Goal: Task Accomplishment & Management: Manage account settings

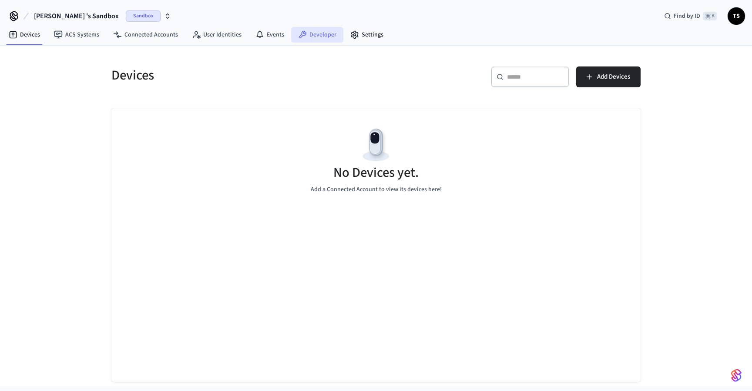
click at [315, 38] on link "Developer" at bounding box center [317, 35] width 52 height 16
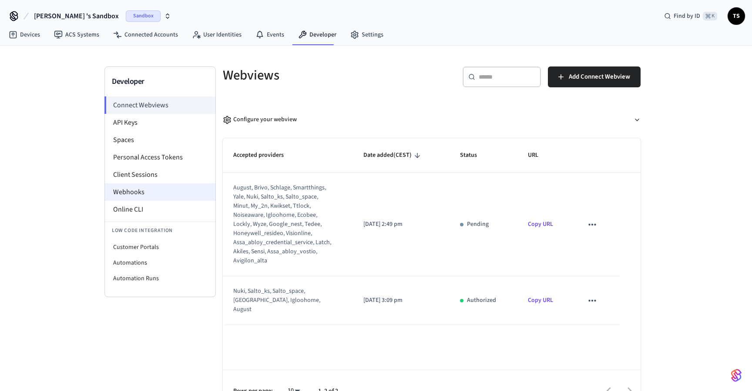
click at [146, 187] on li "Webhooks" at bounding box center [160, 192] width 110 height 17
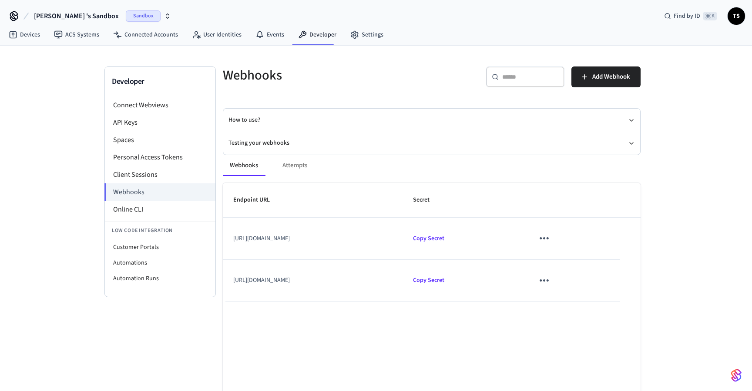
click at [551, 277] on icon "sticky table" at bounding box center [543, 280] width 13 height 13
click at [577, 310] on li "Edit" at bounding box center [581, 305] width 41 height 23
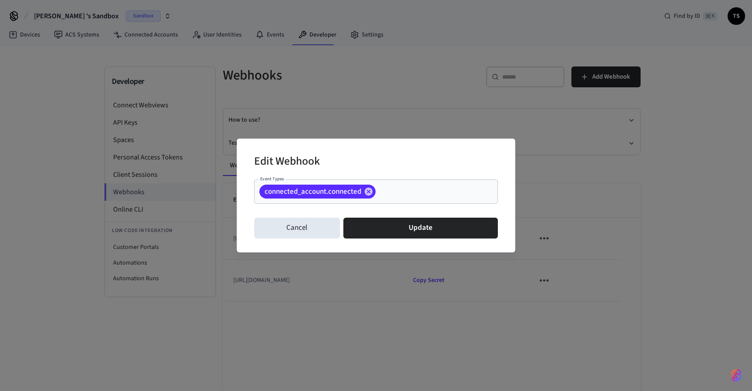
click at [401, 197] on input "Event Types" at bounding box center [423, 191] width 93 height 15
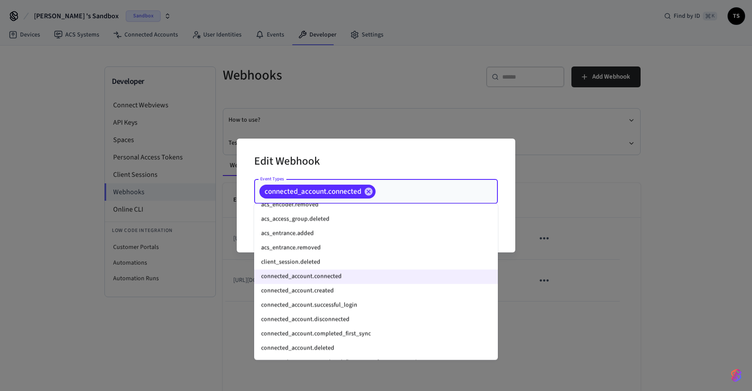
scroll to position [543, 0]
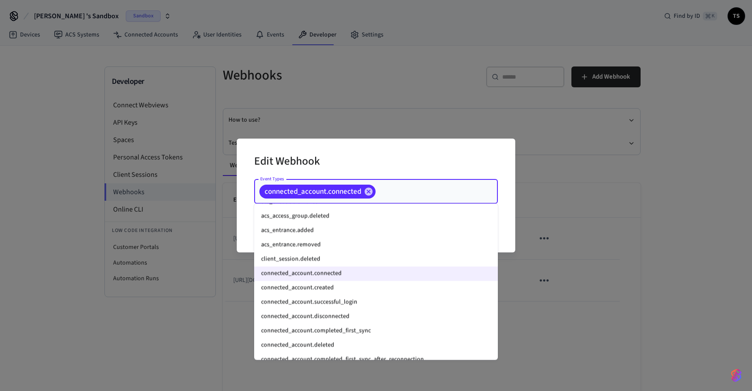
click at [357, 289] on li "connected_account.created" at bounding box center [376, 288] width 244 height 14
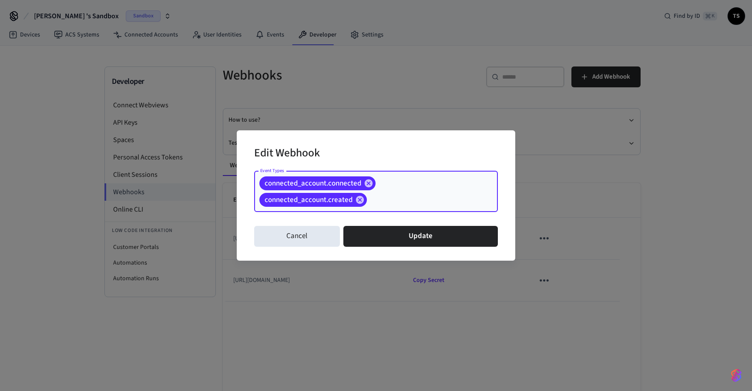
click at [404, 201] on input "Event Types" at bounding box center [418, 199] width 101 height 15
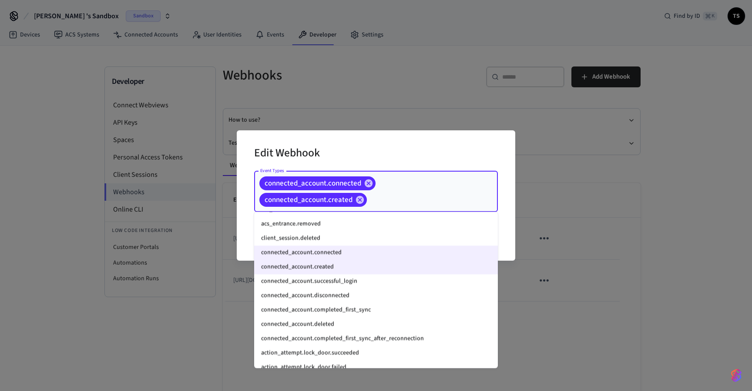
scroll to position [588, 0]
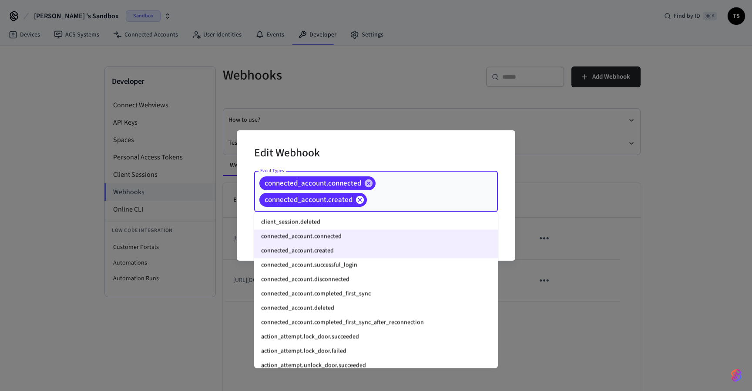
click at [360, 204] on icon at bounding box center [360, 200] width 8 height 8
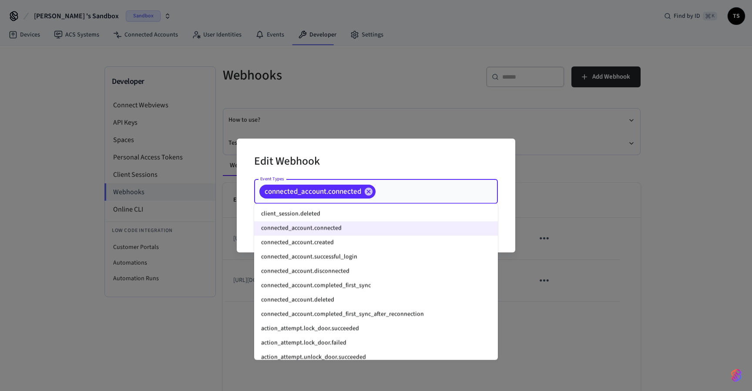
click at [508, 237] on div "Edit Webhook Event Types connected_account.connected Event Types Cancel Update" at bounding box center [376, 196] width 278 height 114
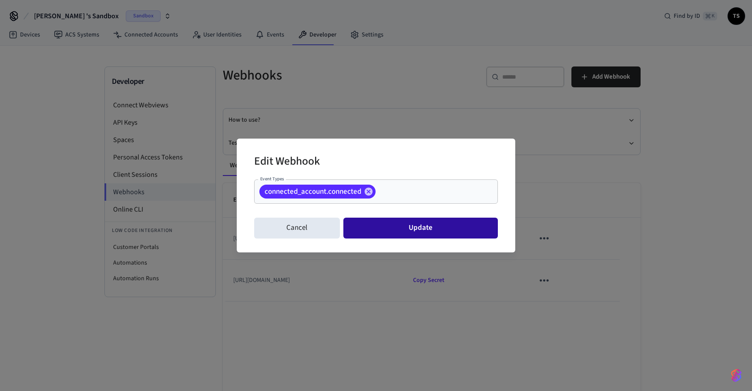
click at [442, 222] on button "Update" at bounding box center [420, 228] width 154 height 21
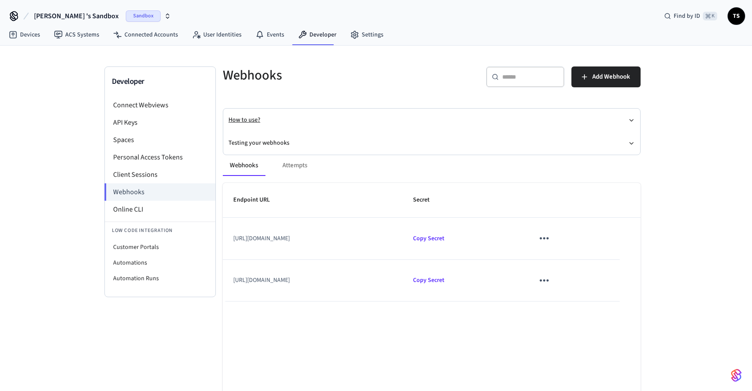
click at [308, 115] on button "How to use?" at bounding box center [431, 120] width 406 height 23
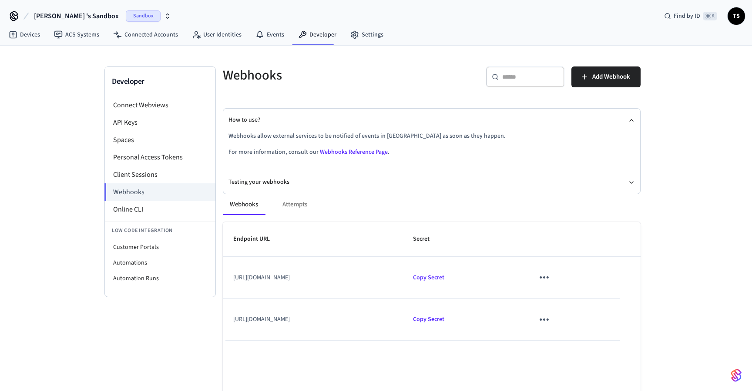
click at [367, 150] on link "Webhooks Reference Page" at bounding box center [354, 152] width 68 height 9
click at [598, 82] on span "Add Webhook" at bounding box center [611, 76] width 38 height 11
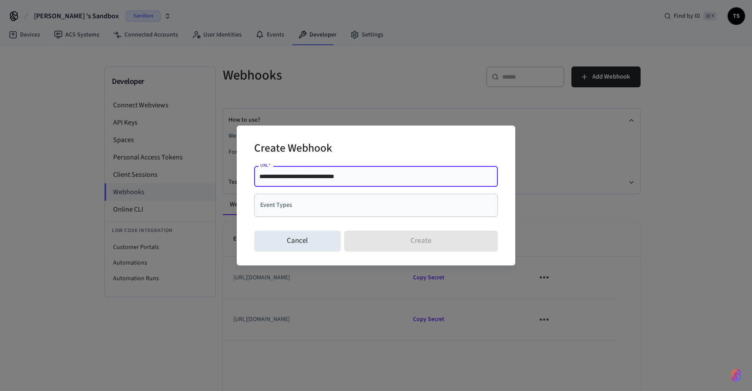
type input "**********"
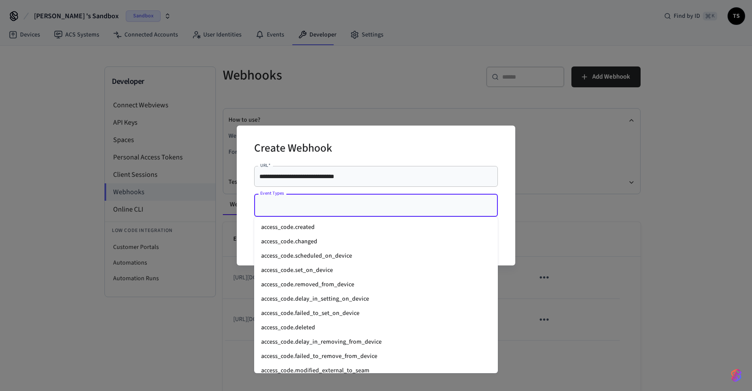
click at [324, 209] on input "Event Types" at bounding box center [369, 205] width 223 height 15
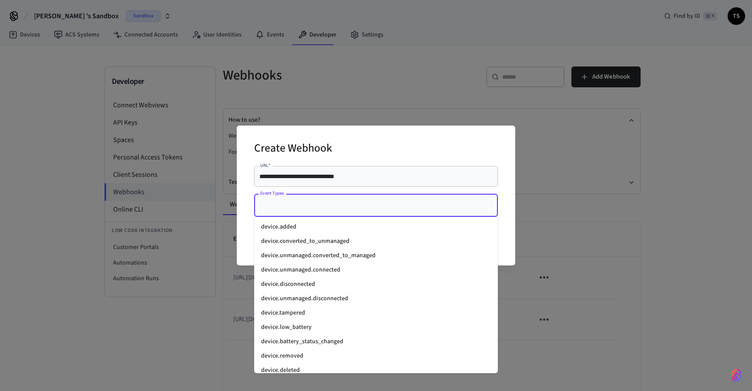
scroll to position [810, 0]
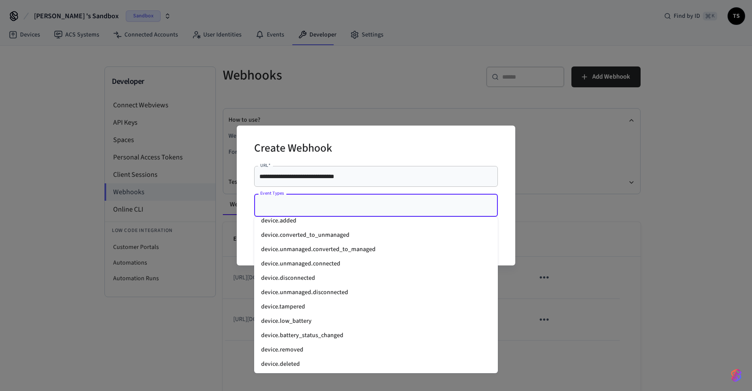
click at [314, 320] on li "device.low_battery" at bounding box center [376, 321] width 244 height 14
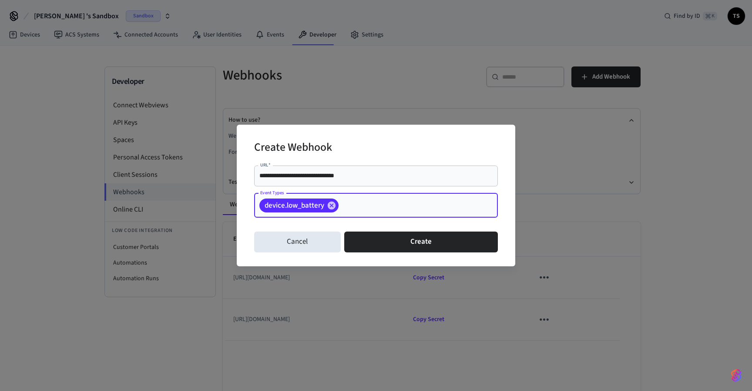
click at [381, 200] on input "Event Types" at bounding box center [405, 205] width 130 height 15
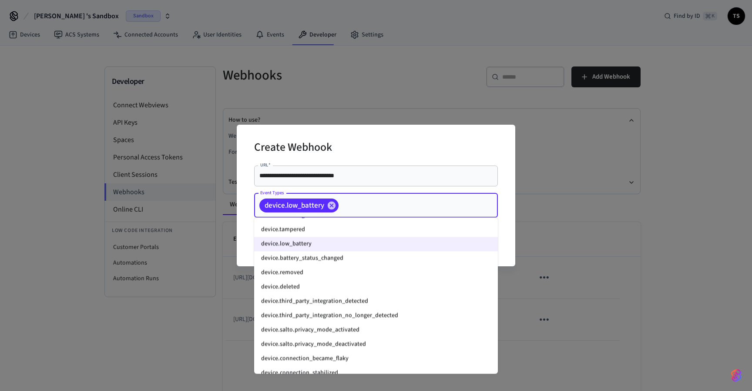
scroll to position [888, 0]
click at [338, 278] on li "device.removed" at bounding box center [376, 274] width 244 height 14
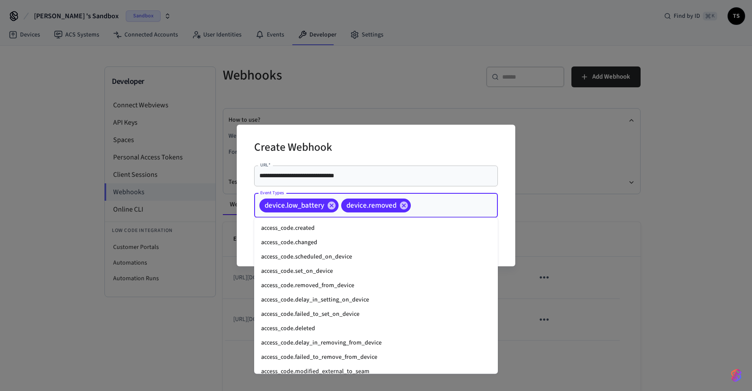
click at [445, 202] on input "Event Types" at bounding box center [440, 205] width 57 height 15
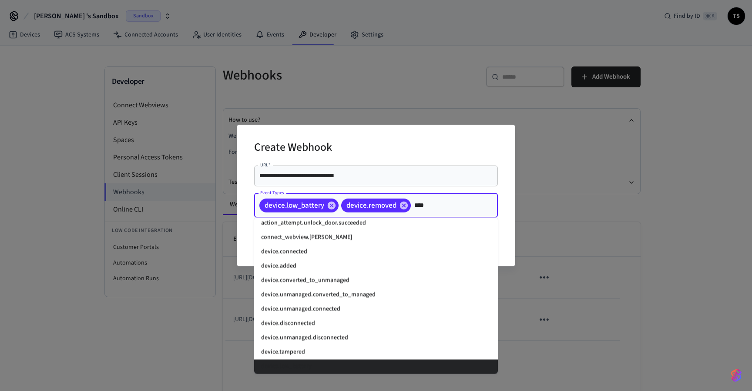
scroll to position [219, 0]
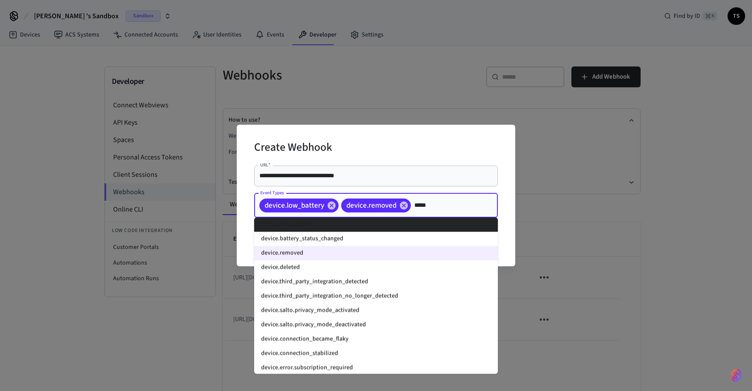
type input "******"
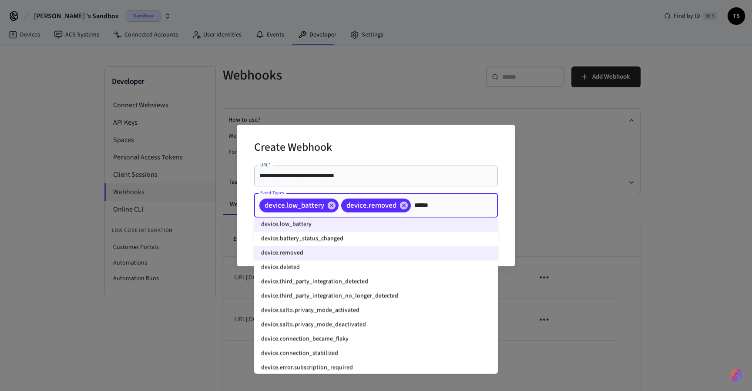
click at [291, 268] on li "device.deleted" at bounding box center [376, 268] width 244 height 14
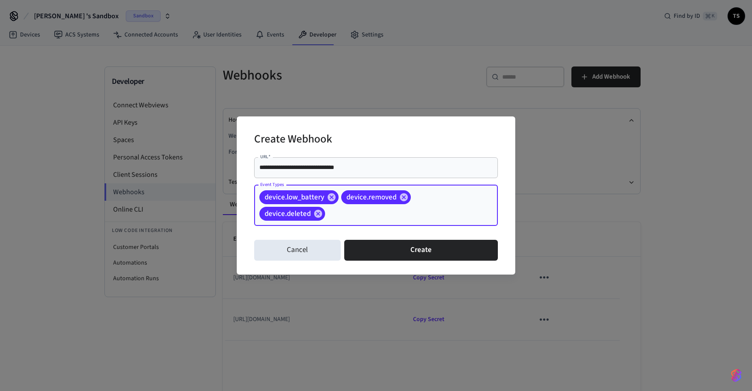
click at [425, 214] on input "Event Types" at bounding box center [397, 213] width 143 height 15
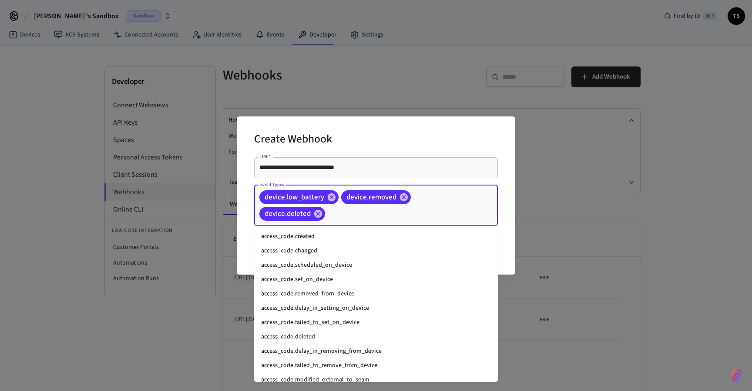
scroll to position [765, 0]
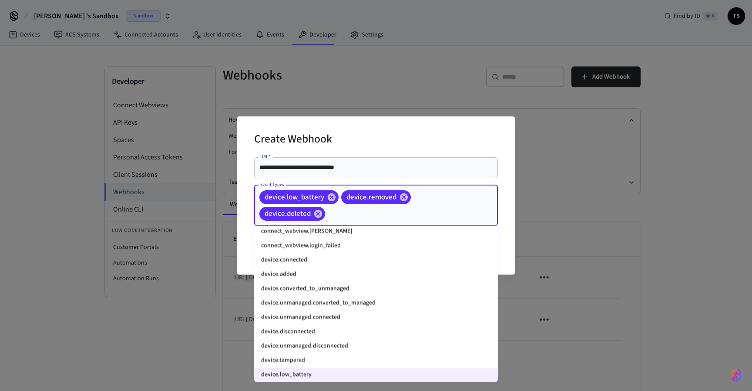
click at [321, 332] on li "device.disconnected" at bounding box center [376, 332] width 244 height 14
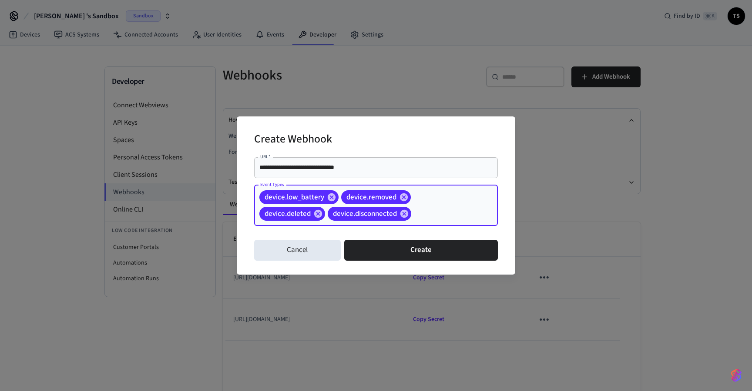
click at [422, 212] on input "Event Types" at bounding box center [440, 213] width 57 height 15
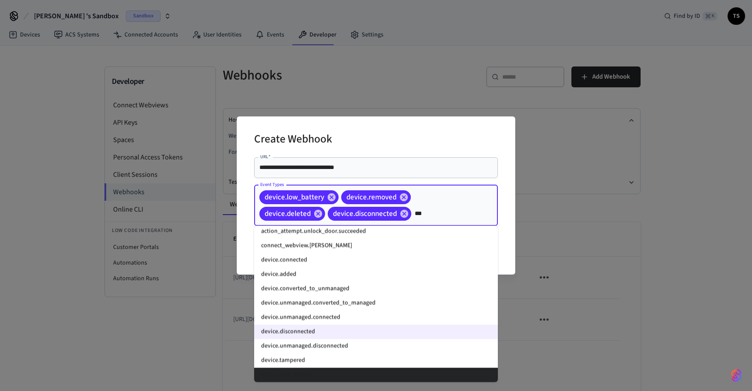
scroll to position [219, 0]
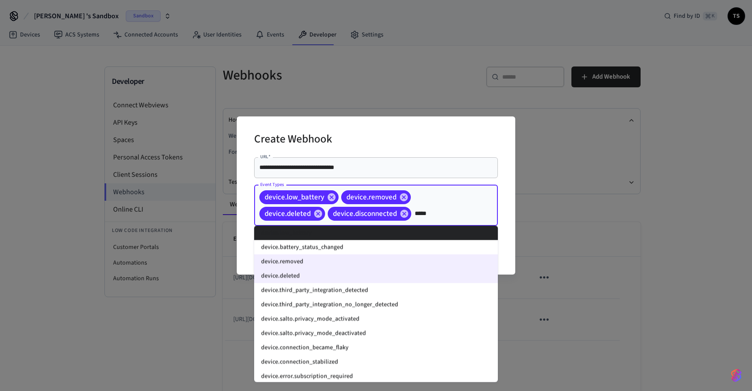
type input "******"
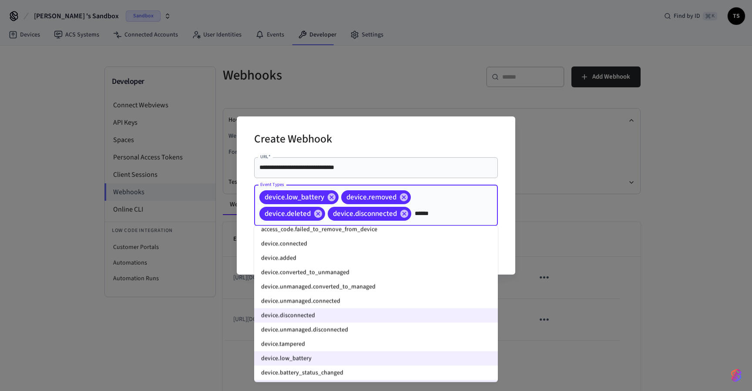
scroll to position [84, 0]
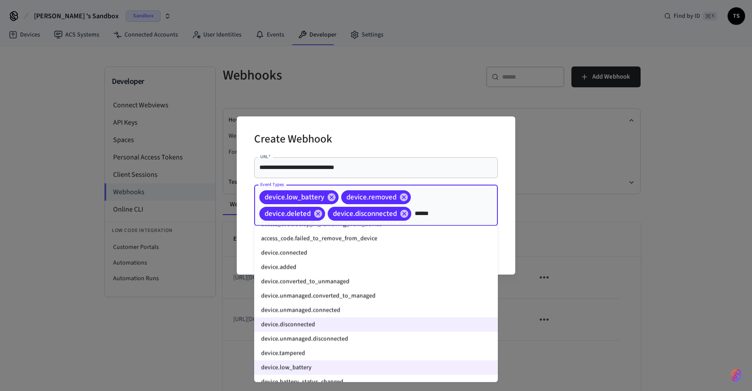
click at [349, 249] on li "device.connected" at bounding box center [376, 253] width 244 height 14
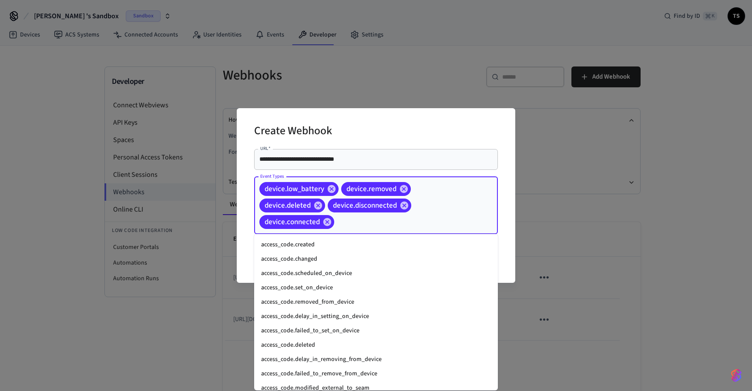
click at [412, 224] on input "Event Types" at bounding box center [402, 221] width 134 height 15
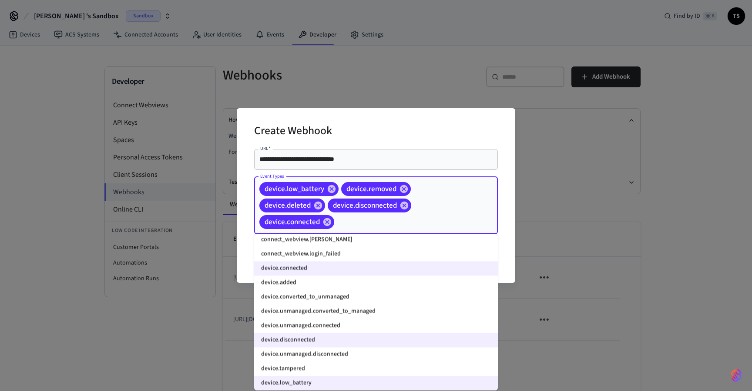
click at [328, 313] on li "device.unmanaged.converted_to_managed" at bounding box center [376, 312] width 244 height 14
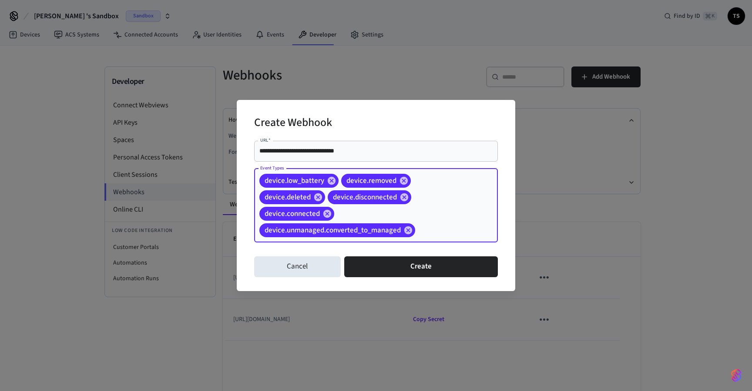
click at [429, 231] on input "Event Types" at bounding box center [442, 230] width 53 height 15
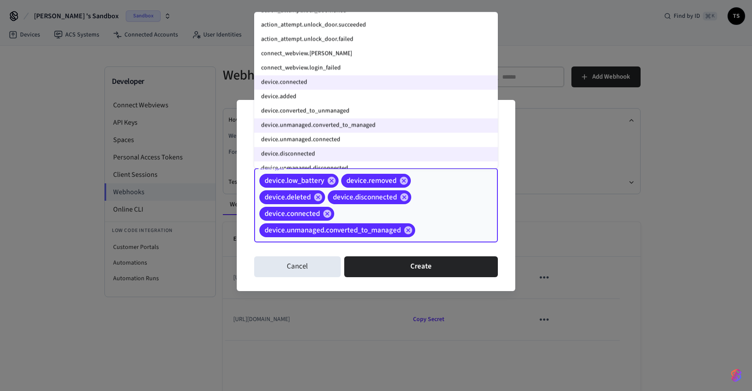
scroll to position [732, 0]
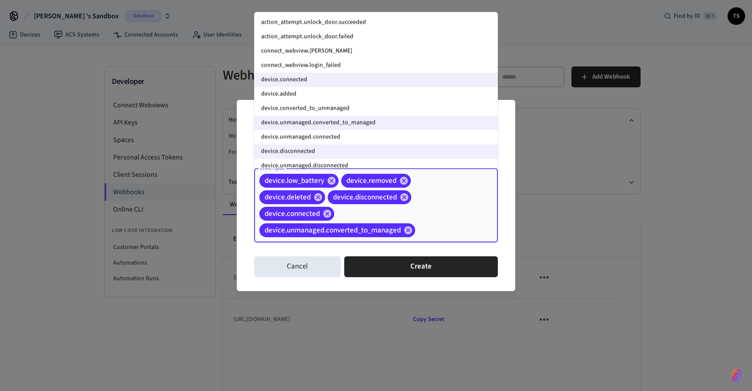
click at [333, 105] on li "device.converted_to_unmanaged" at bounding box center [376, 109] width 244 height 14
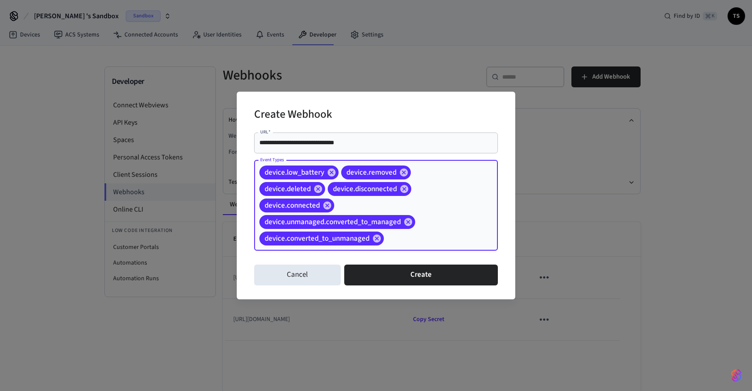
click at [419, 237] on input "Event Types" at bounding box center [427, 238] width 84 height 15
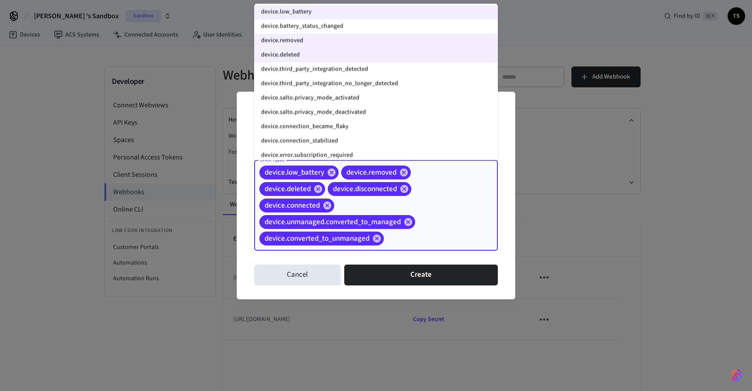
scroll to position [909, 0]
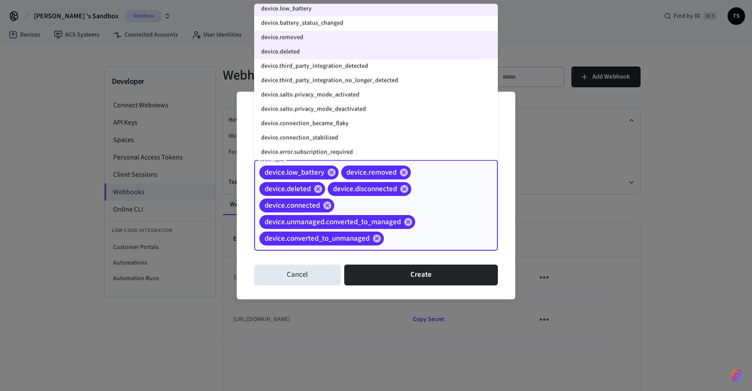
click at [351, 125] on li "device.connection_became_flaky" at bounding box center [376, 124] width 244 height 14
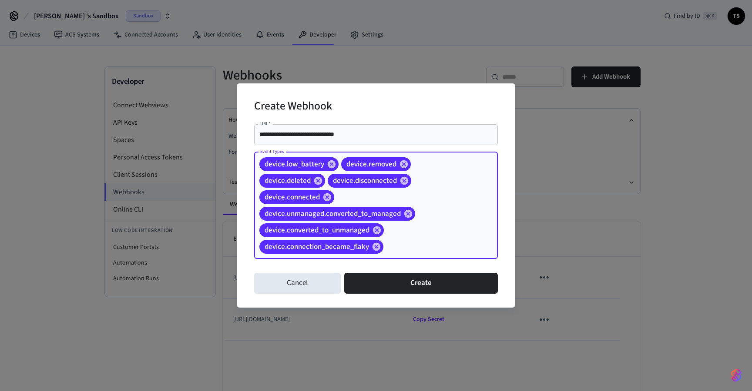
click at [405, 247] on input "Event Types" at bounding box center [426, 246] width 85 height 15
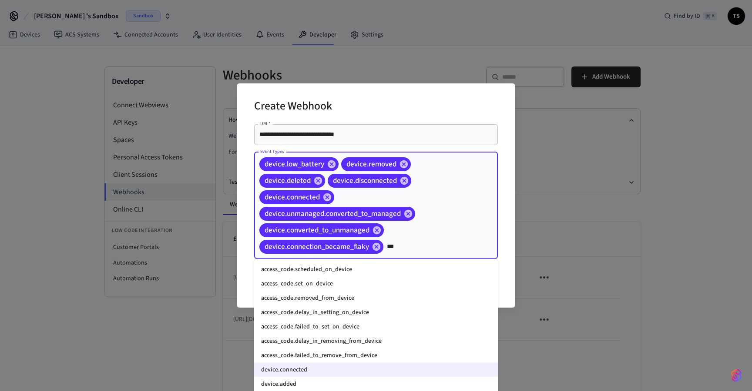
scroll to position [219, 0]
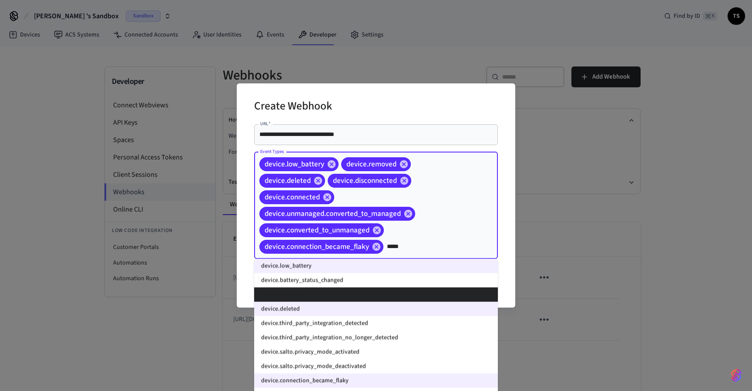
type input "******"
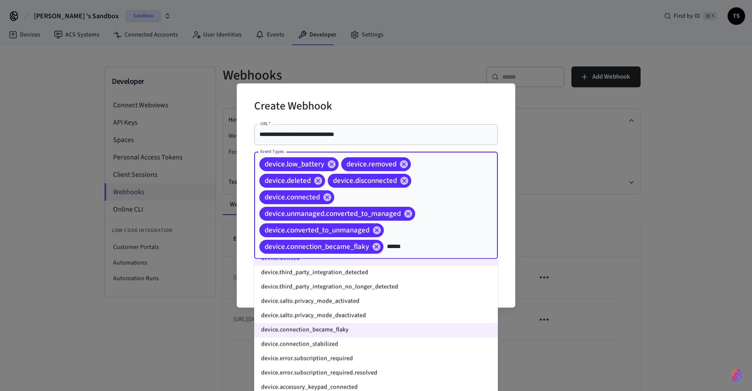
scroll to position [273, 0]
click at [342, 345] on li "device.connection_stabilized" at bounding box center [376, 341] width 244 height 14
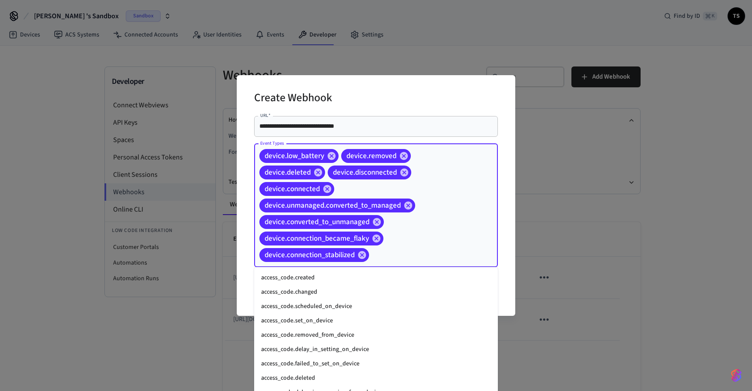
click at [397, 257] on input "Event Types" at bounding box center [419, 254] width 99 height 15
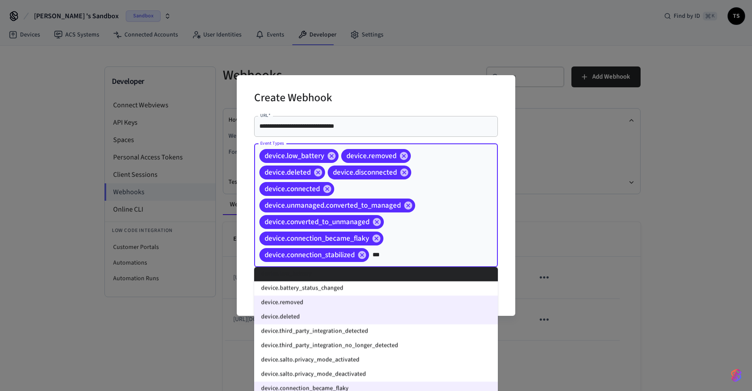
scroll to position [219, 0]
type input "******"
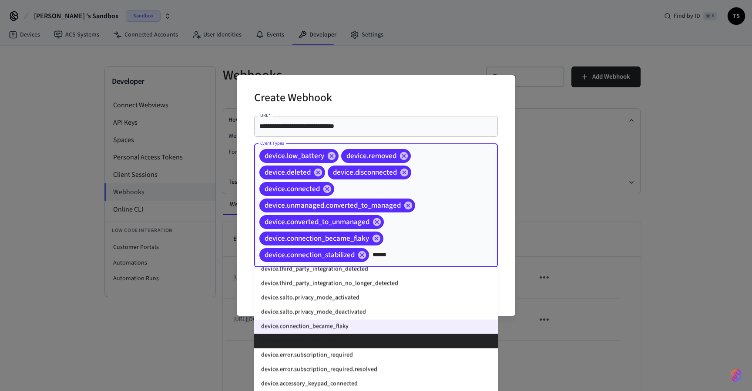
scroll to position [281, 0]
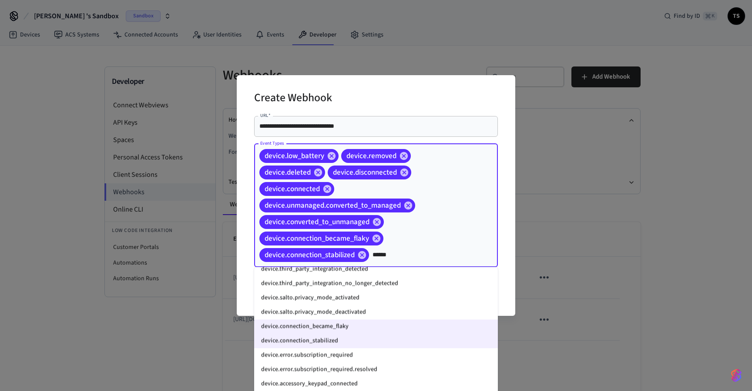
click at [332, 382] on li "device.accessory_keypad_connected" at bounding box center [376, 384] width 244 height 14
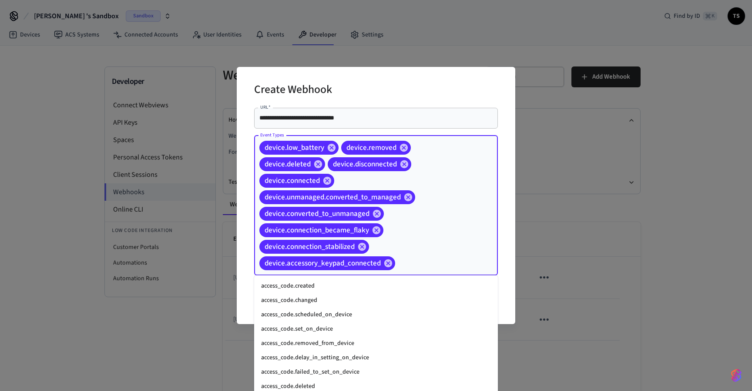
click at [409, 266] on input "Event Types" at bounding box center [432, 263] width 73 height 15
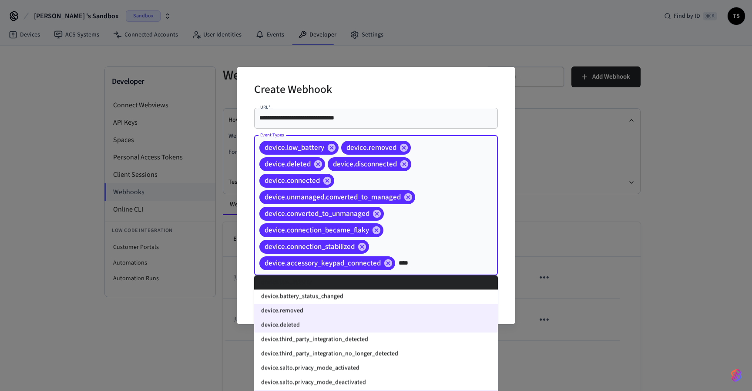
scroll to position [219, 0]
type input "******"
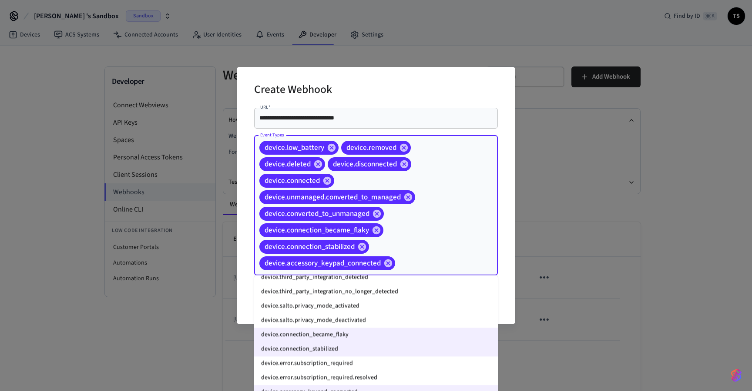
scroll to position [765, 0]
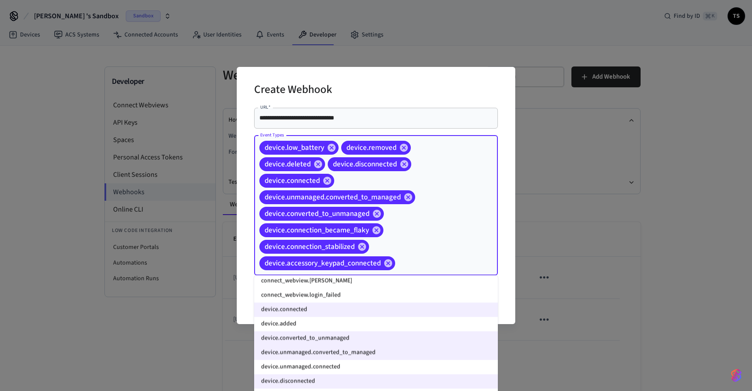
click at [479, 257] on div "device.low_battery device.removed device.deleted device.disconnected device.con…" at bounding box center [376, 206] width 244 height 140
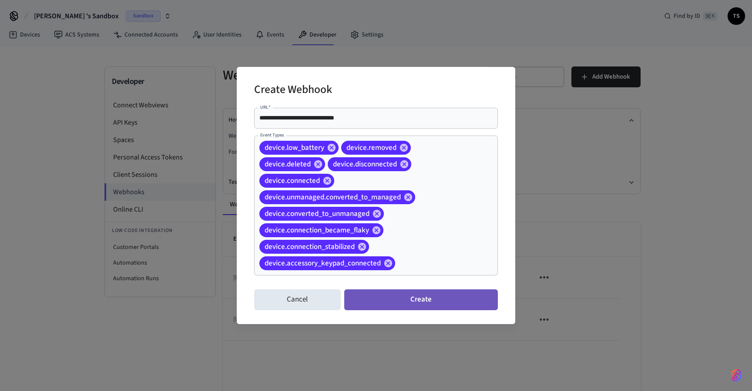
click at [415, 297] on button "Create" at bounding box center [421, 300] width 154 height 21
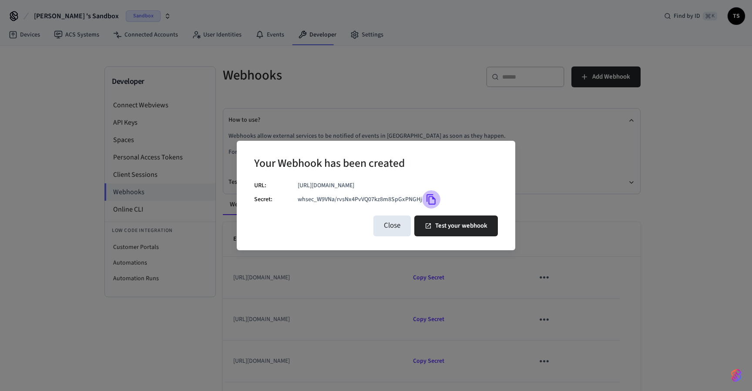
click at [433, 201] on icon "Copy" at bounding box center [430, 199] width 11 height 11
click at [399, 227] on button "Close" at bounding box center [391, 226] width 37 height 21
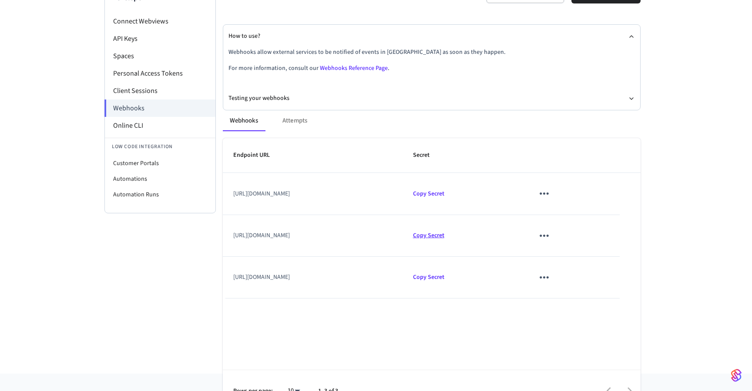
scroll to position [93, 0]
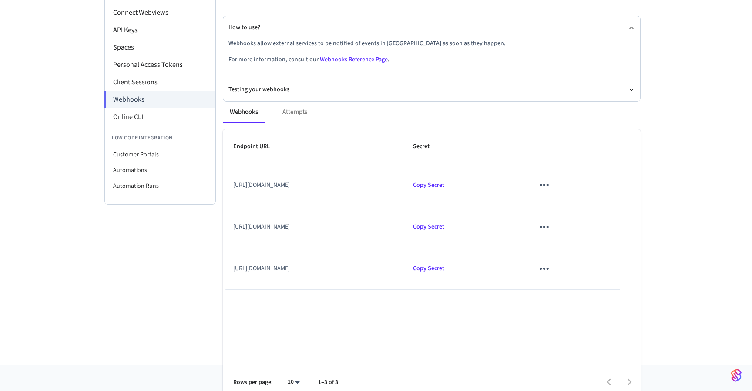
click at [548, 186] on icon "sticky table" at bounding box center [543, 185] width 9 height 2
click at [571, 196] on li "Edit" at bounding box center [584, 204] width 41 height 23
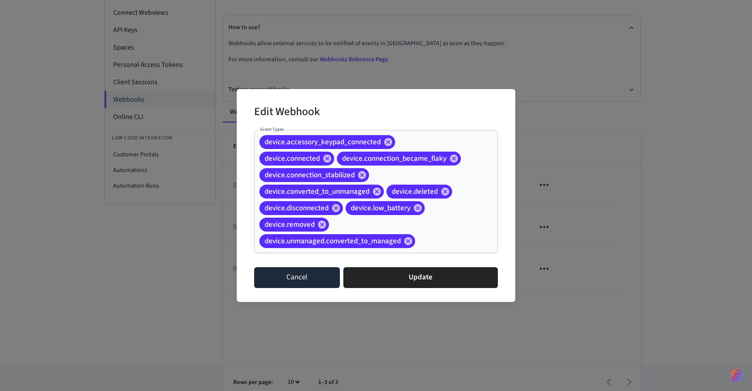
click at [307, 272] on button "Cancel" at bounding box center [297, 277] width 86 height 21
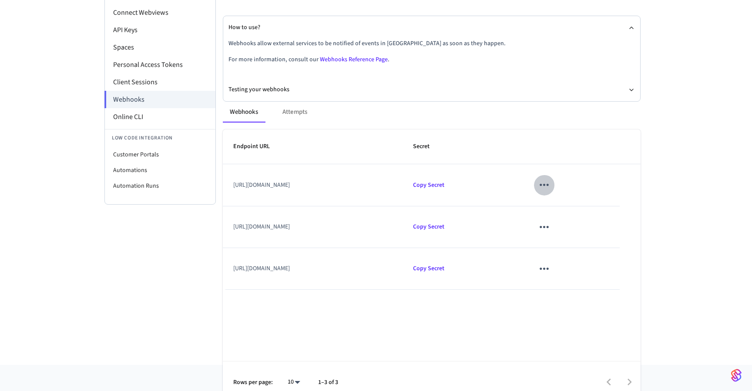
click at [551, 189] on icon "sticky table" at bounding box center [543, 184] width 13 height 13
click at [581, 237] on li "Delete" at bounding box center [581, 233] width 41 height 23
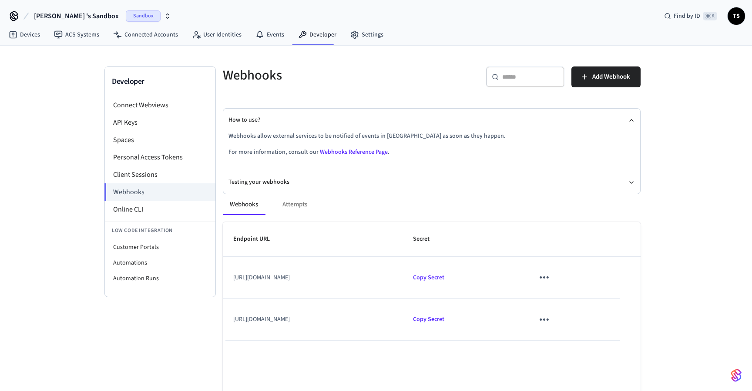
scroll to position [0, 0]
click at [588, 75] on icon "button" at bounding box center [584, 77] width 9 height 9
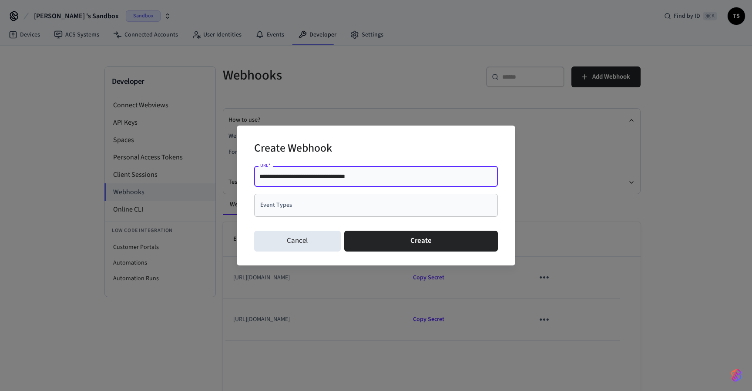
type input "**********"
click at [360, 210] on input "Event Types" at bounding box center [369, 205] width 223 height 15
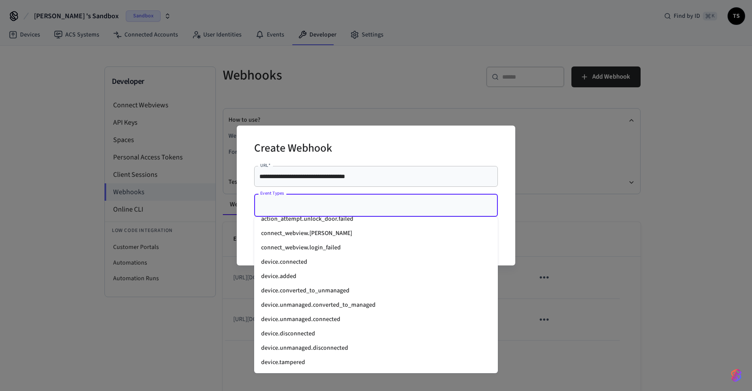
scroll to position [752, 0]
click at [326, 276] on li "device.added" at bounding box center [376, 279] width 244 height 14
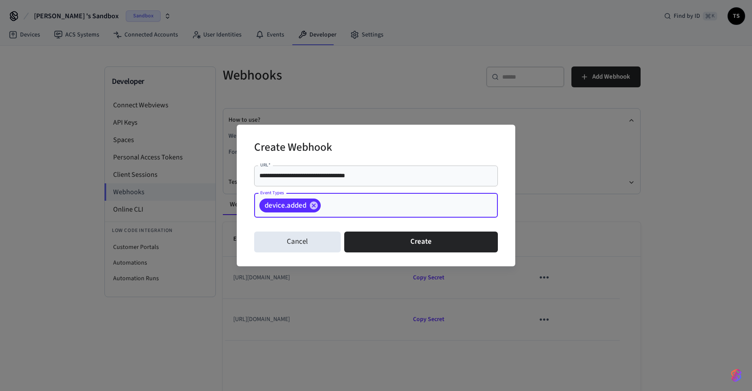
click at [352, 210] on input "Event Types" at bounding box center [395, 205] width 147 height 15
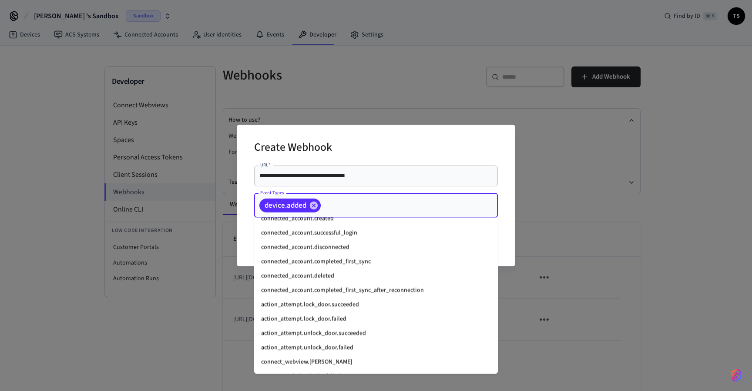
scroll to position [685, 0]
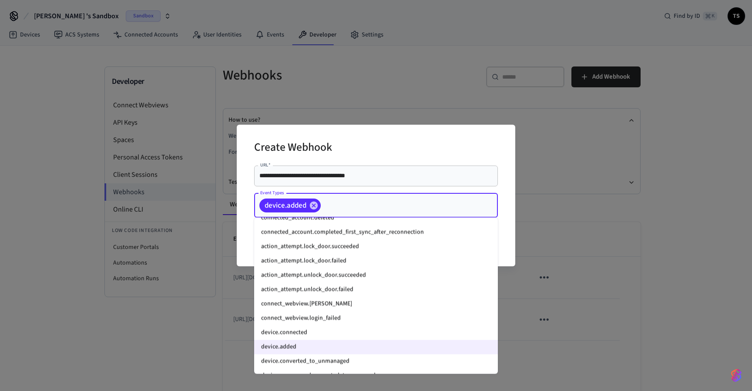
click at [305, 337] on li "device.connected" at bounding box center [376, 333] width 244 height 14
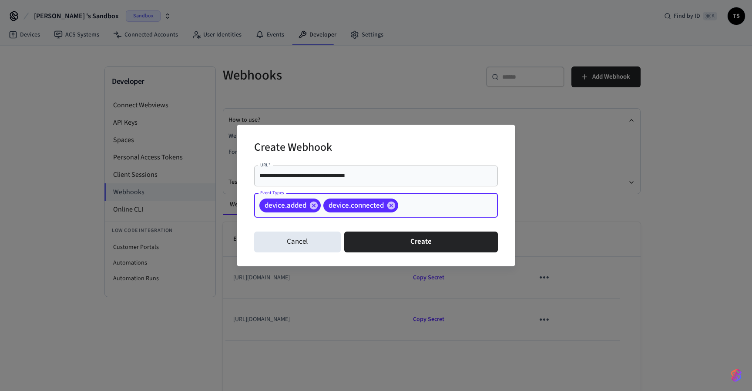
click at [418, 202] on input "Event Types" at bounding box center [434, 205] width 70 height 15
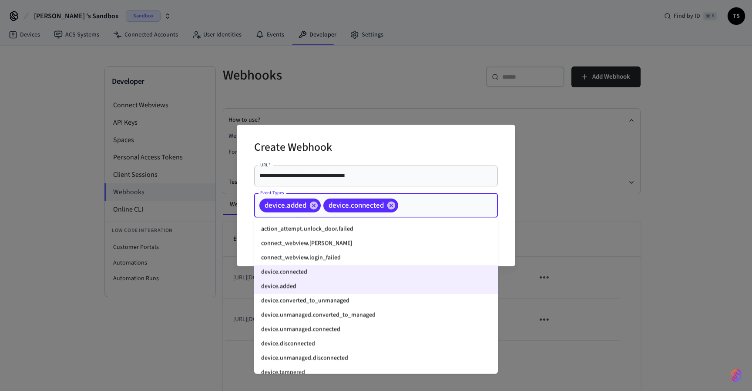
scroll to position [754, 0]
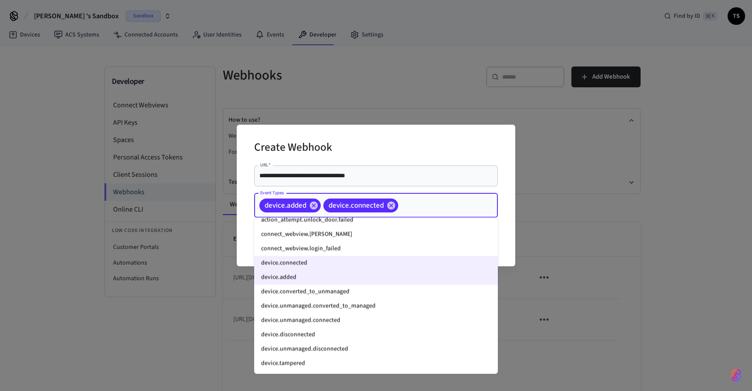
click at [322, 295] on li "device.converted_to_unmanaged" at bounding box center [376, 292] width 244 height 14
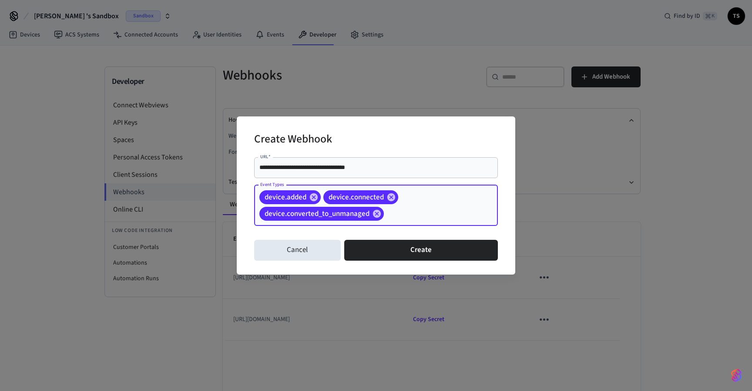
click at [402, 218] on input "Event Types" at bounding box center [427, 213] width 84 height 15
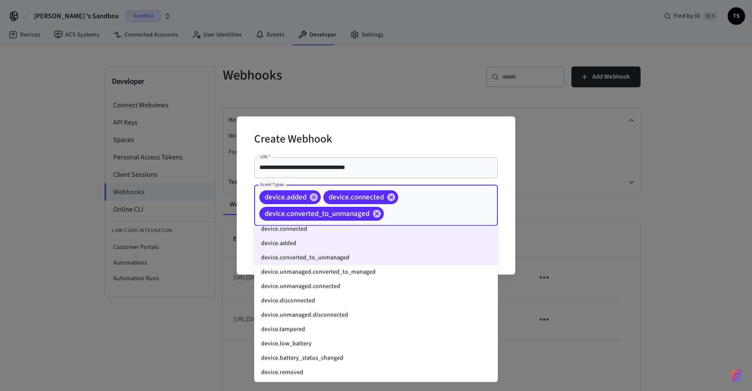
scroll to position [790, 0]
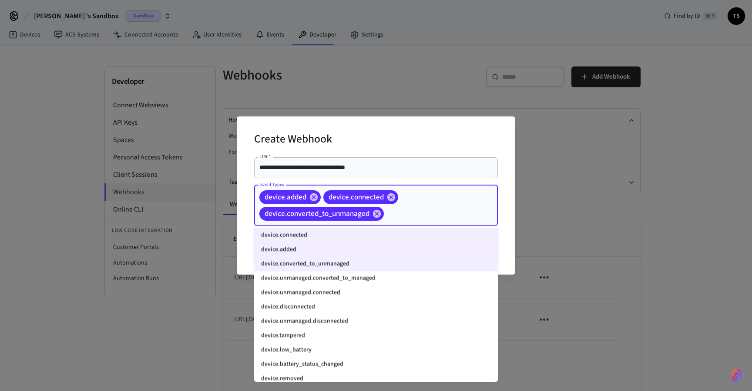
click at [347, 281] on li "device.unmanaged.converted_to_managed" at bounding box center [376, 279] width 244 height 14
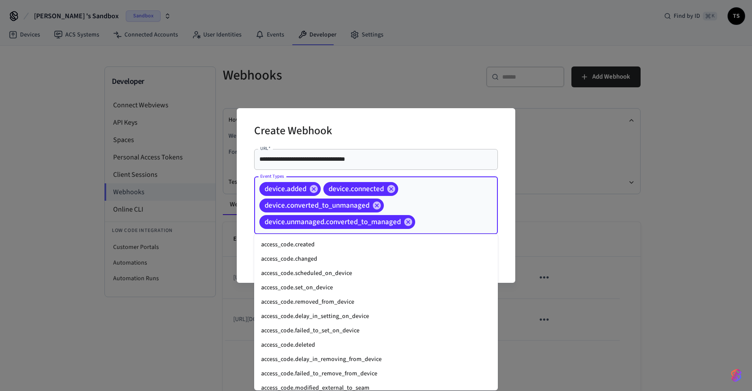
click at [434, 221] on input "Event Types" at bounding box center [442, 221] width 53 height 15
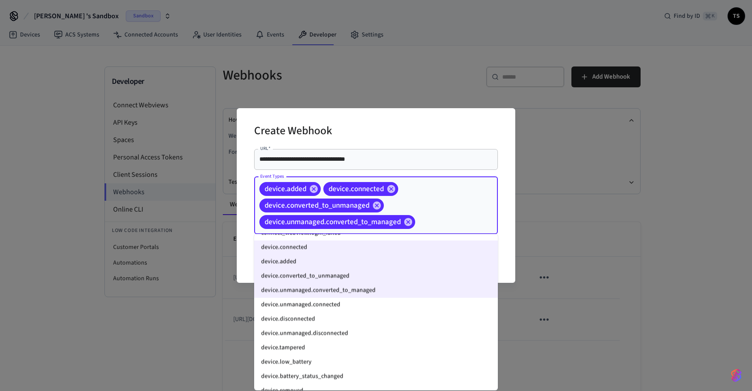
scroll to position [789, 0]
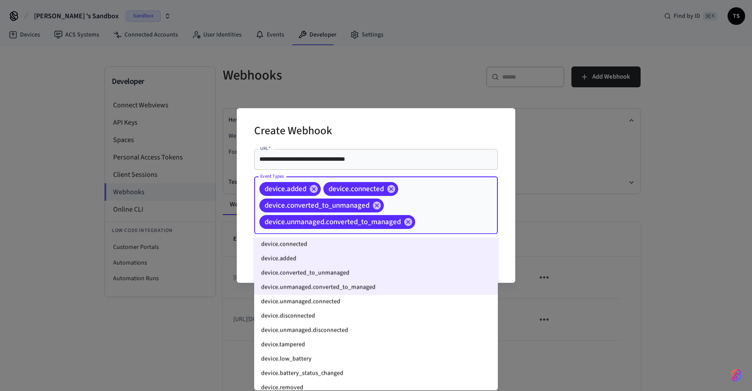
click at [324, 316] on li "device.disconnected" at bounding box center [376, 317] width 244 height 14
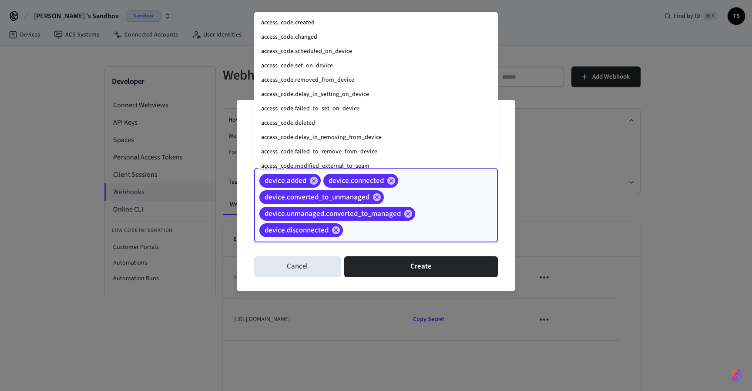
click at [431, 231] on input "Event Types" at bounding box center [406, 230] width 125 height 15
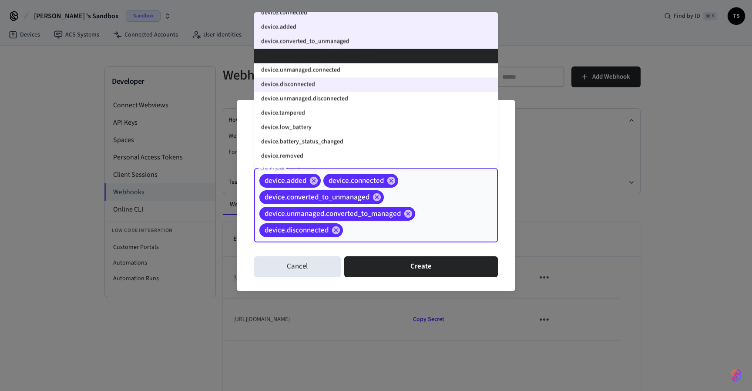
scroll to position [801, 0]
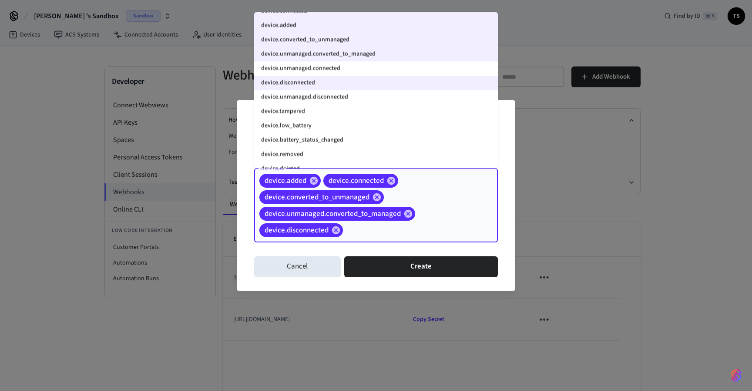
click at [320, 115] on li "device.tampered" at bounding box center [376, 112] width 244 height 14
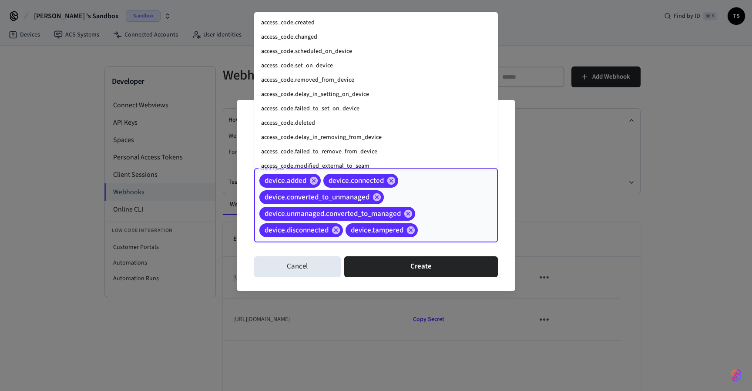
click at [436, 227] on input "Event Types" at bounding box center [444, 230] width 50 height 15
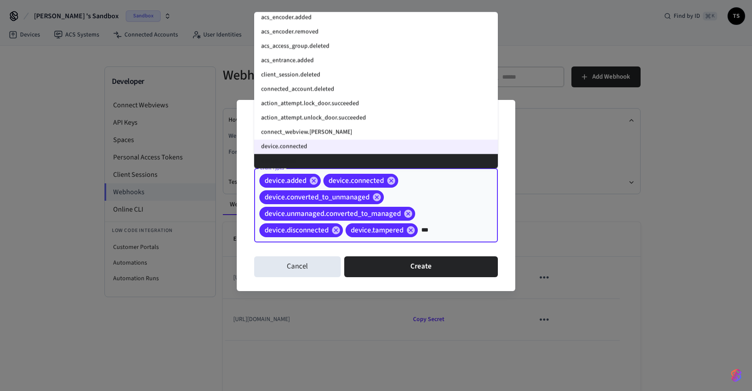
scroll to position [118, 0]
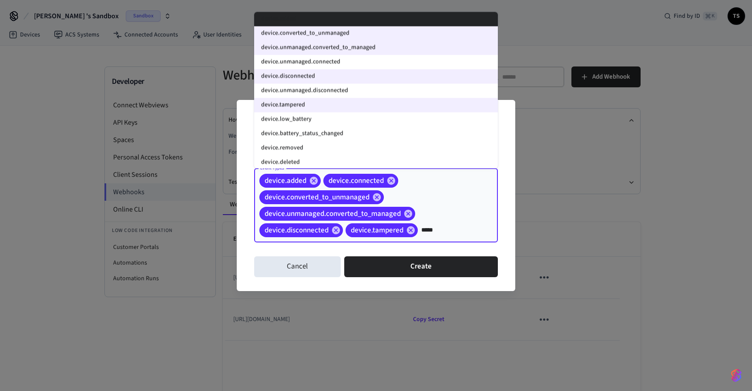
type input "******"
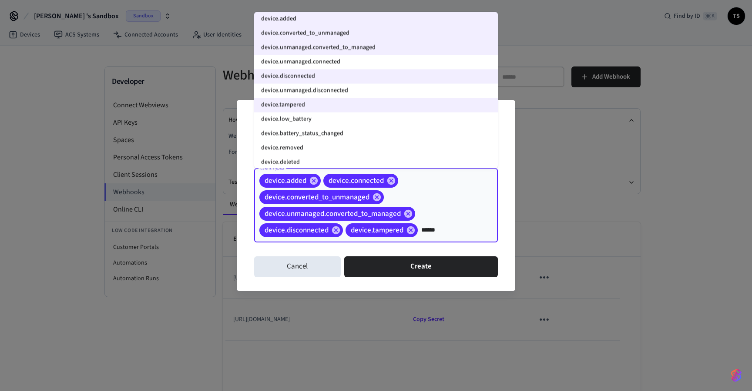
click at [349, 120] on li "device.low_battery" at bounding box center [376, 120] width 244 height 14
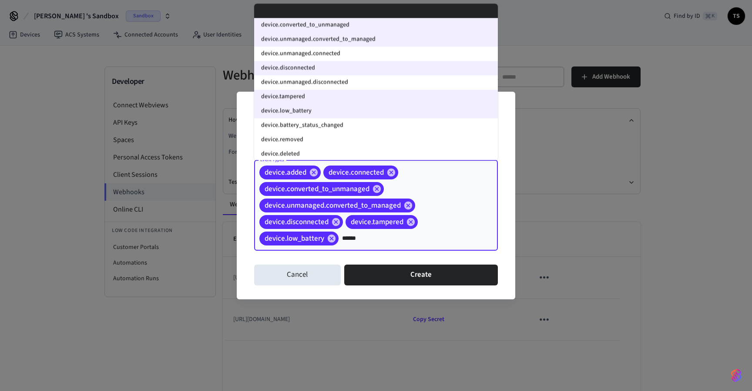
type input "*******"
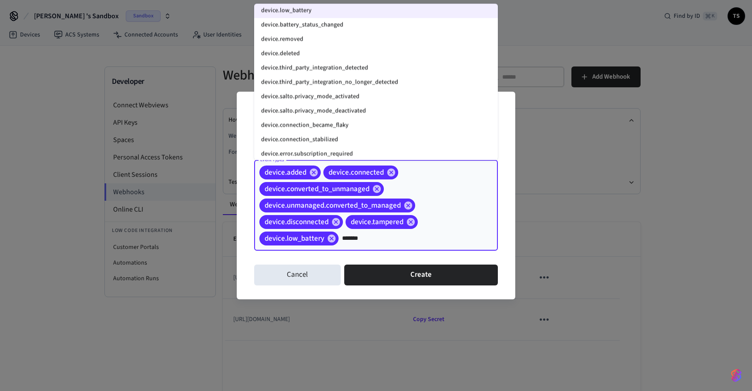
click at [312, 37] on li "device.removed" at bounding box center [376, 40] width 244 height 14
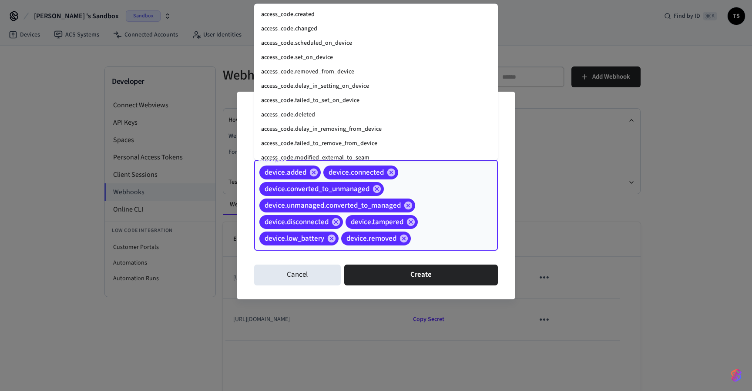
click at [435, 235] on input "Event Types" at bounding box center [440, 238] width 57 height 15
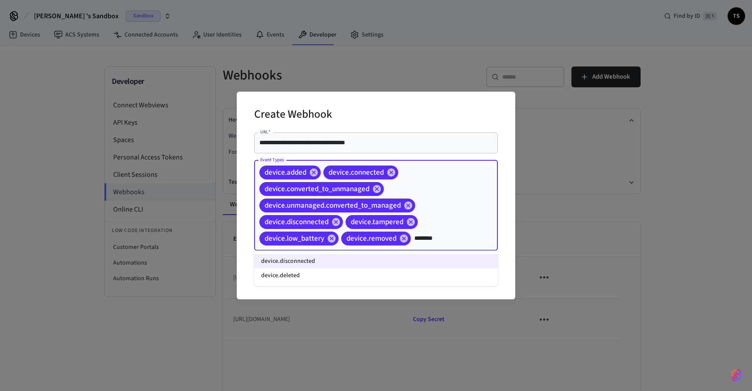
scroll to position [0, 0]
type input "*********"
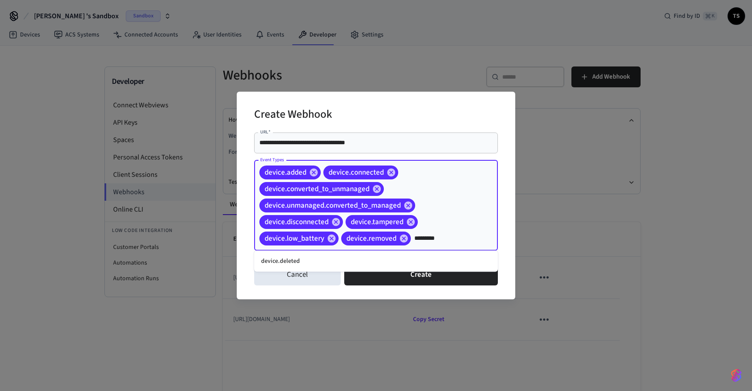
click at [417, 264] on li "device.deleted" at bounding box center [376, 261] width 244 height 14
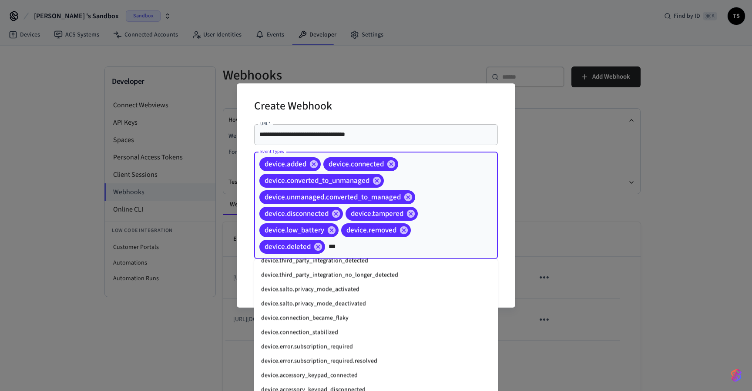
scroll to position [118, 0]
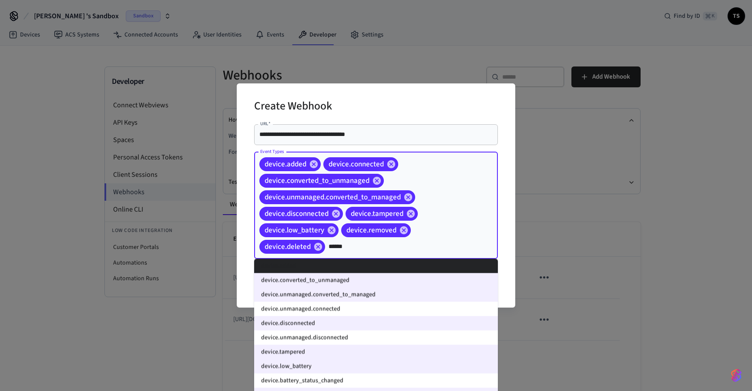
type input "*******"
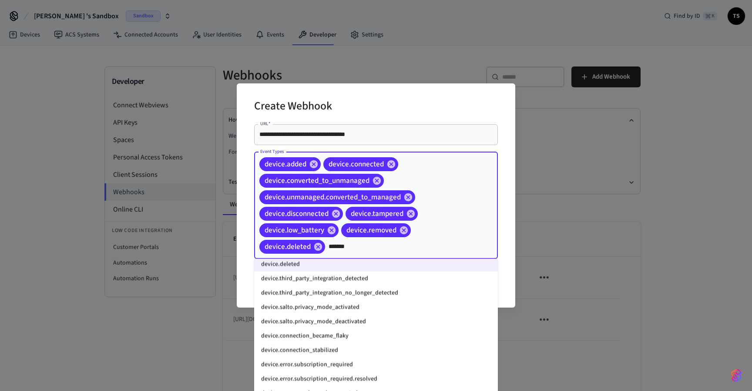
scroll to position [164, 0]
click at [369, 337] on li "device.connection_became_flaky" at bounding box center [376, 335] width 244 height 14
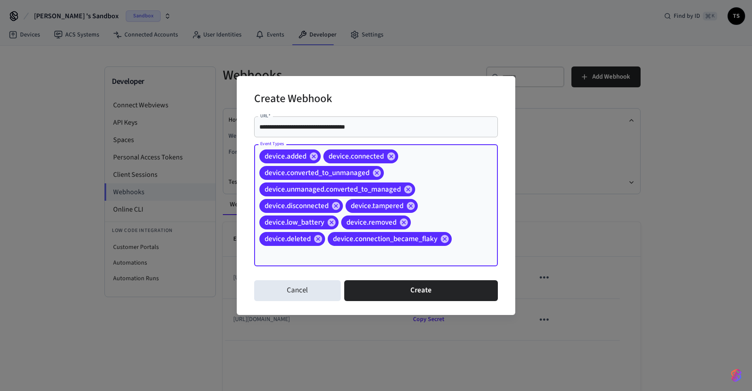
click at [389, 255] on input "Event Types" at bounding box center [363, 254] width 211 height 15
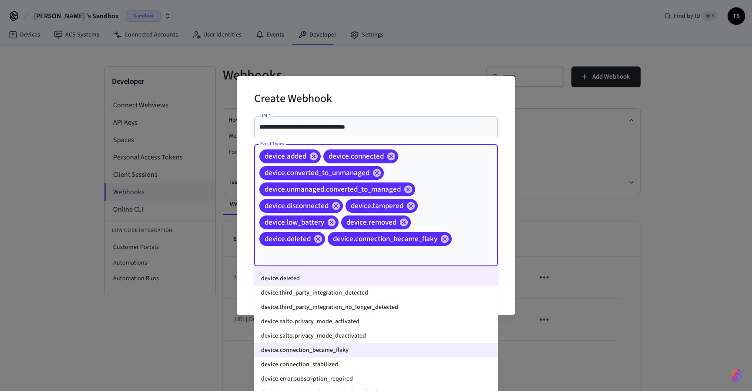
scroll to position [984, 0]
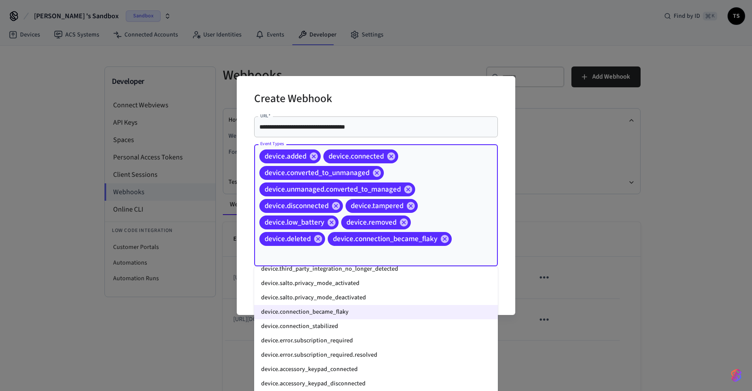
click at [349, 332] on li "device.connection_stabilized" at bounding box center [376, 327] width 244 height 14
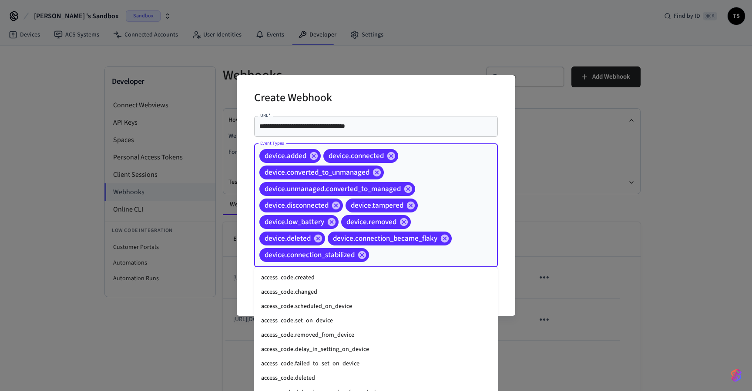
click at [389, 257] on input "Event Types" at bounding box center [419, 254] width 99 height 15
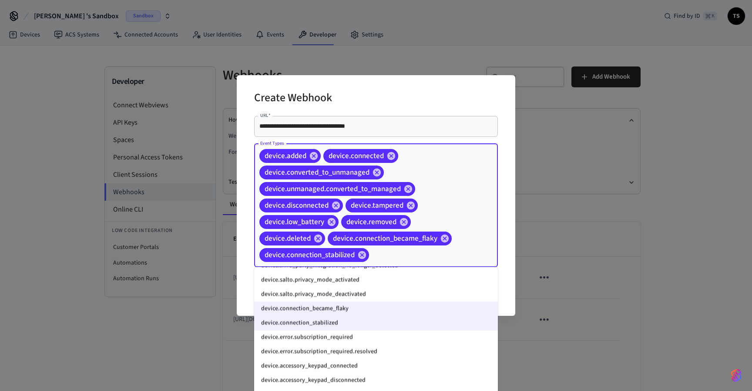
scroll to position [1002, 0]
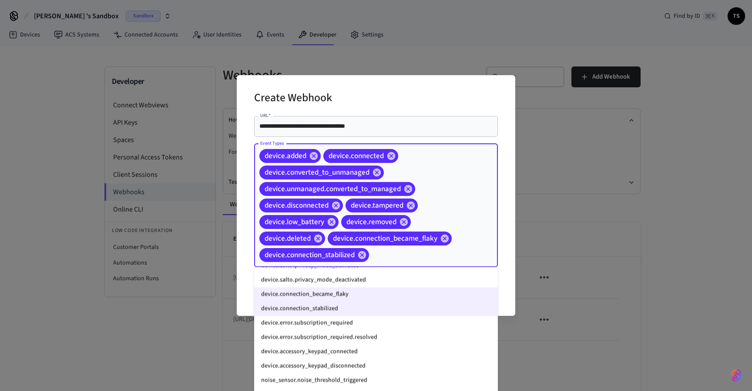
click at [355, 356] on li "device.accessory_keypad_connected" at bounding box center [376, 352] width 244 height 14
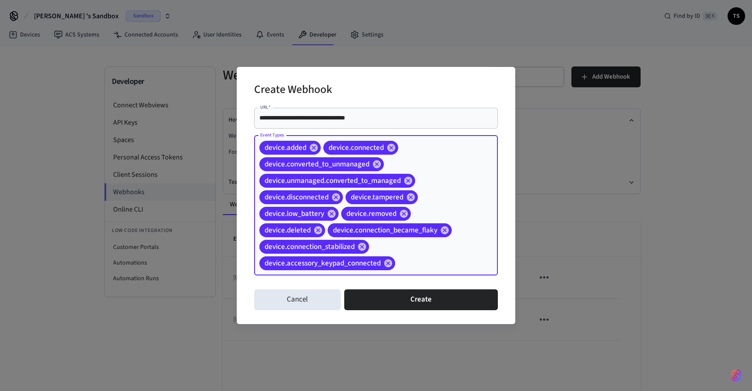
click at [410, 268] on input "Event Types" at bounding box center [432, 263] width 73 height 15
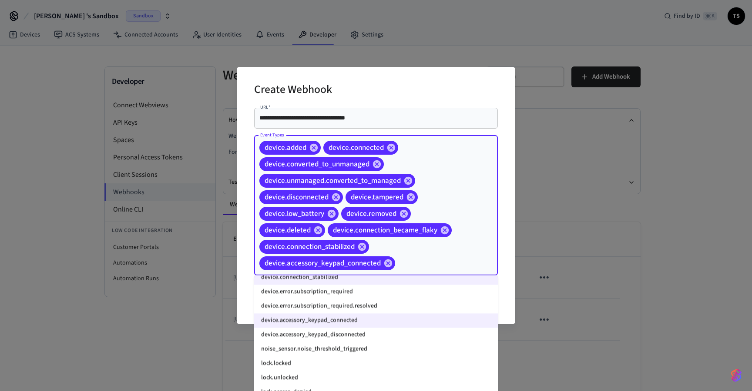
scroll to position [1042, 0]
click at [354, 336] on li "device.accessory_keypad_disconnected" at bounding box center [376, 335] width 244 height 14
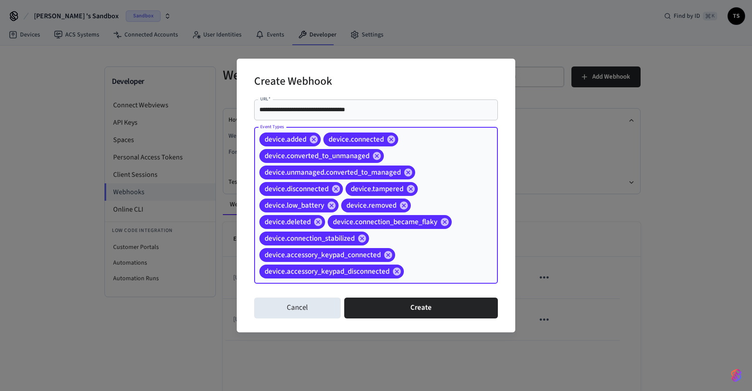
click at [418, 274] on input "Event Types" at bounding box center [437, 271] width 64 height 15
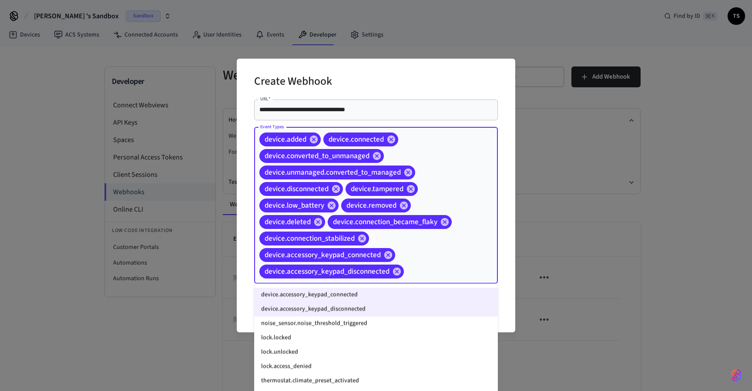
scroll to position [1076, 0]
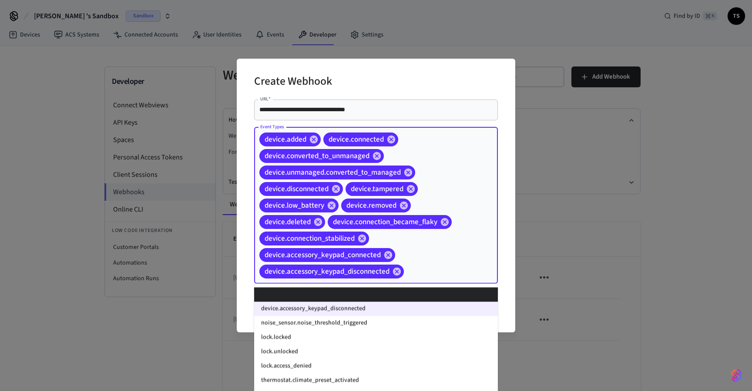
click at [416, 271] on input "Event Types" at bounding box center [437, 271] width 64 height 15
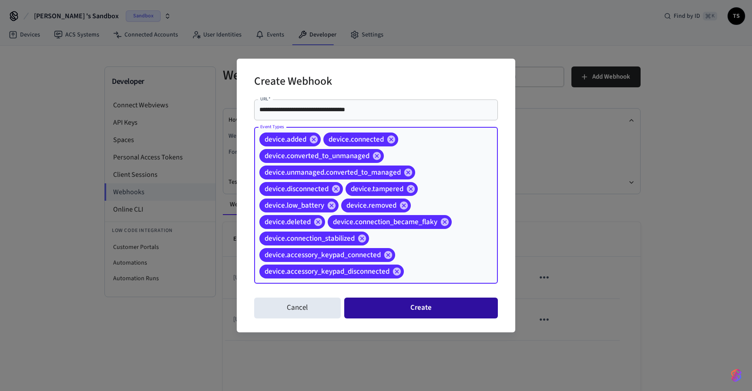
click at [424, 308] on button "Create" at bounding box center [421, 308] width 154 height 21
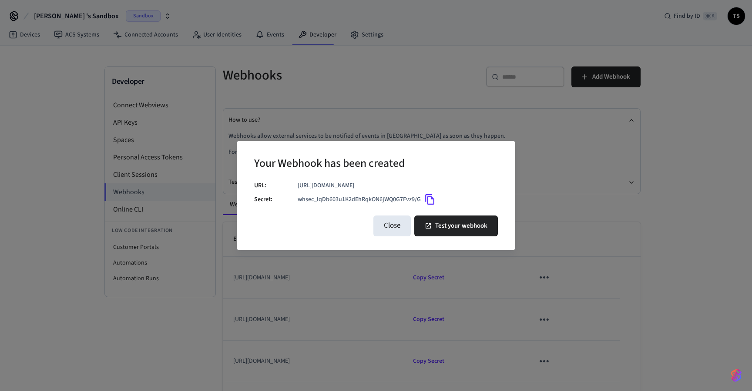
click at [428, 196] on icon "Copy" at bounding box center [429, 199] width 11 height 11
click at [398, 224] on button "Close" at bounding box center [391, 226] width 37 height 21
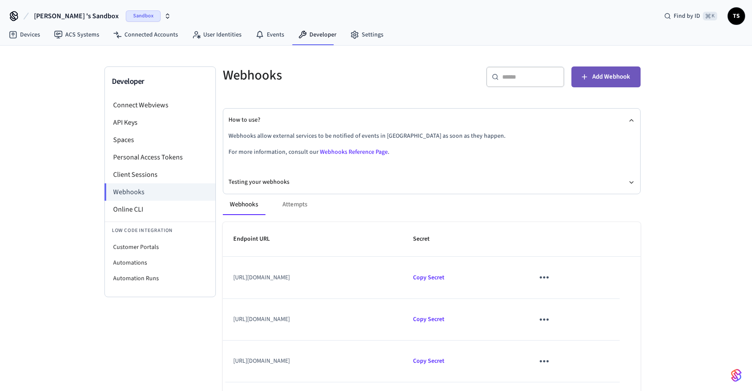
click at [583, 73] on icon "button" at bounding box center [584, 77] width 9 height 9
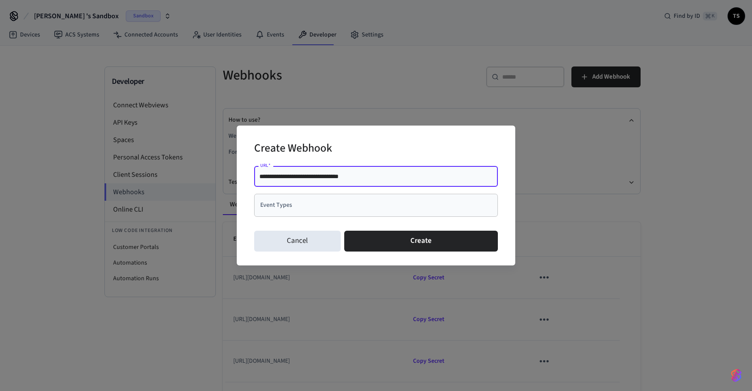
type input "**********"
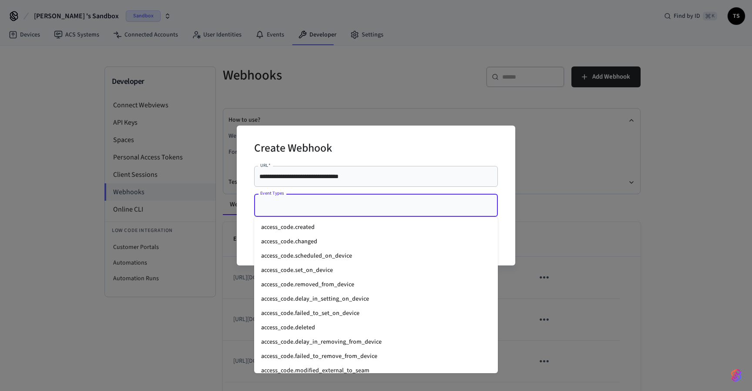
click at [428, 200] on input "Event Types" at bounding box center [369, 205] width 223 height 15
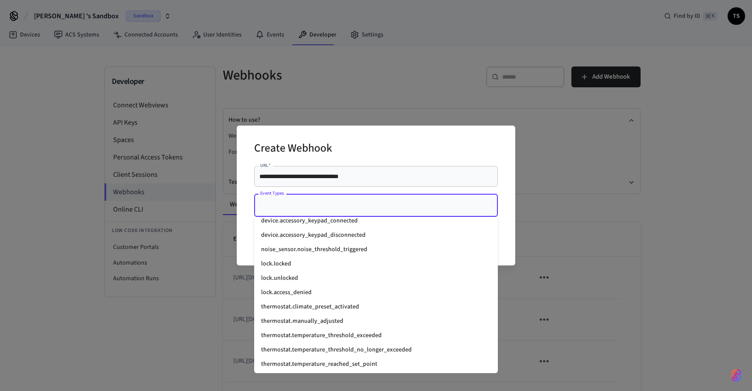
scroll to position [1076, 0]
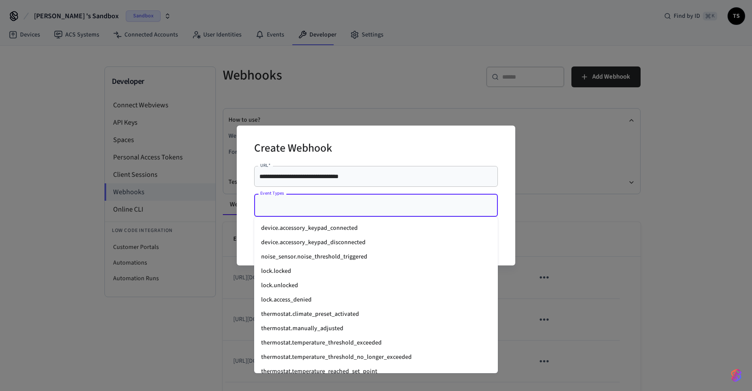
click at [311, 270] on li "lock.locked" at bounding box center [376, 271] width 244 height 14
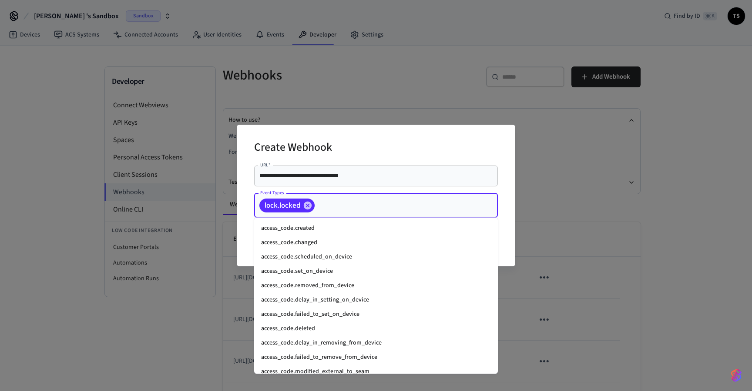
click at [350, 211] on input "Event Types" at bounding box center [393, 205] width 154 height 15
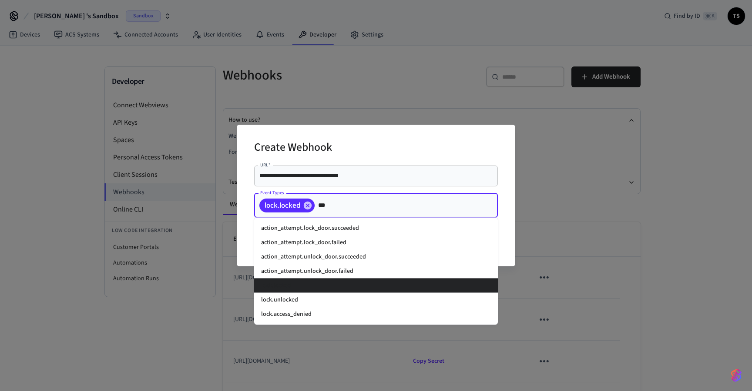
scroll to position [0, 0]
type input "****"
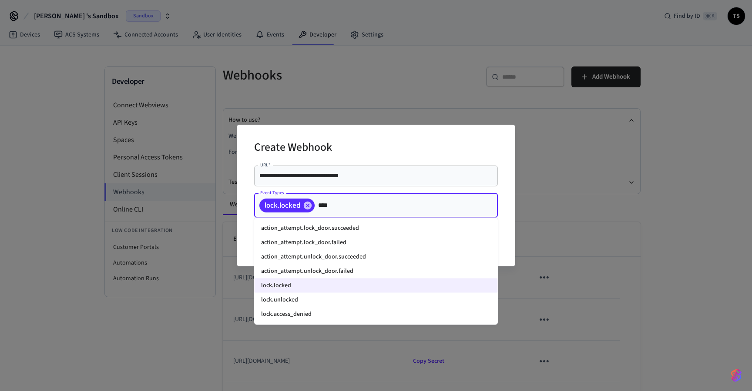
click at [303, 297] on li "lock.unlocked" at bounding box center [376, 300] width 244 height 14
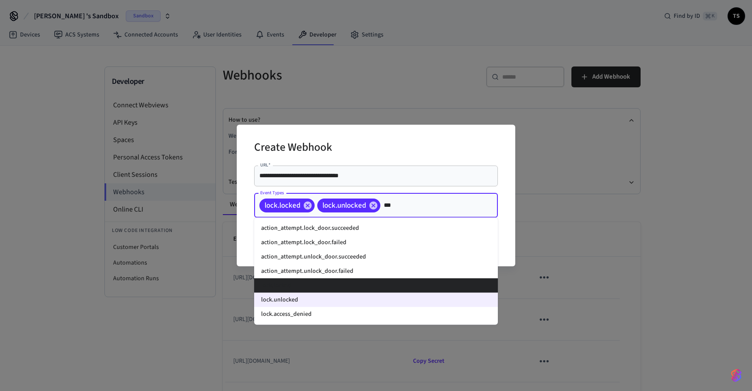
type input "****"
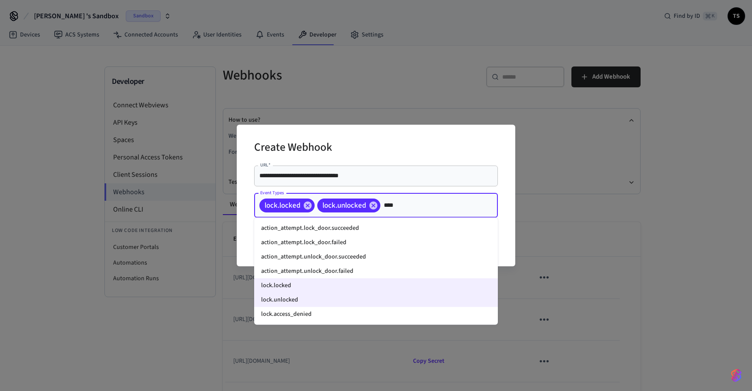
click at [305, 316] on li "lock.access_denied" at bounding box center [376, 314] width 244 height 14
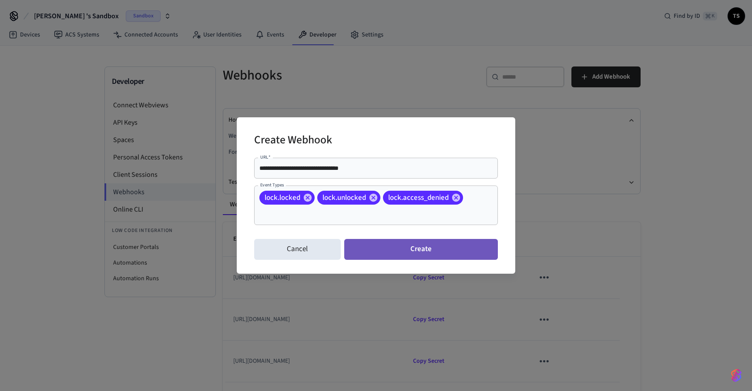
click at [409, 251] on button "Create" at bounding box center [421, 249] width 154 height 21
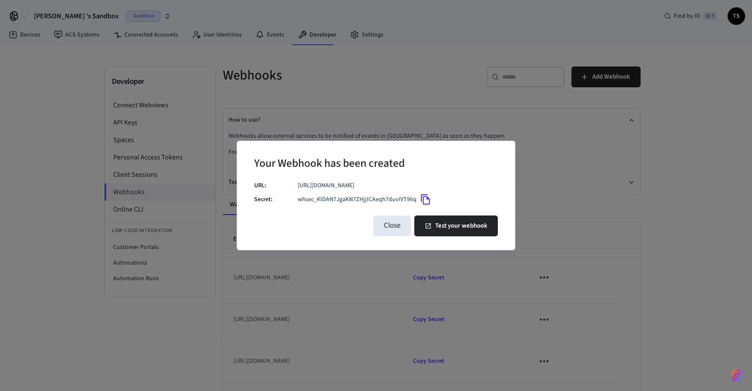
click at [423, 203] on icon "Copy" at bounding box center [425, 199] width 11 height 11
click at [437, 224] on button "Test your webhook" at bounding box center [456, 226] width 84 height 21
click at [444, 224] on button "Test your webhook" at bounding box center [456, 226] width 84 height 21
